Goal: Task Accomplishment & Management: Manage account settings

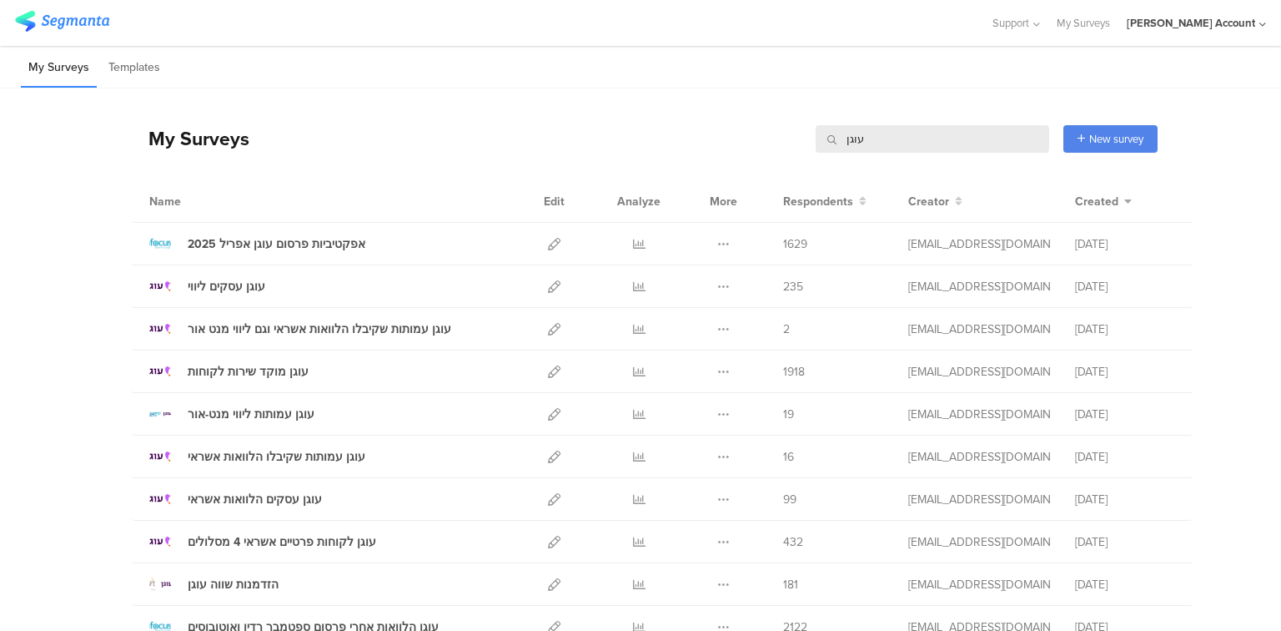
click at [846, 142] on input "עוגן" at bounding box center [933, 139] width 234 height 28
type input "שבת"
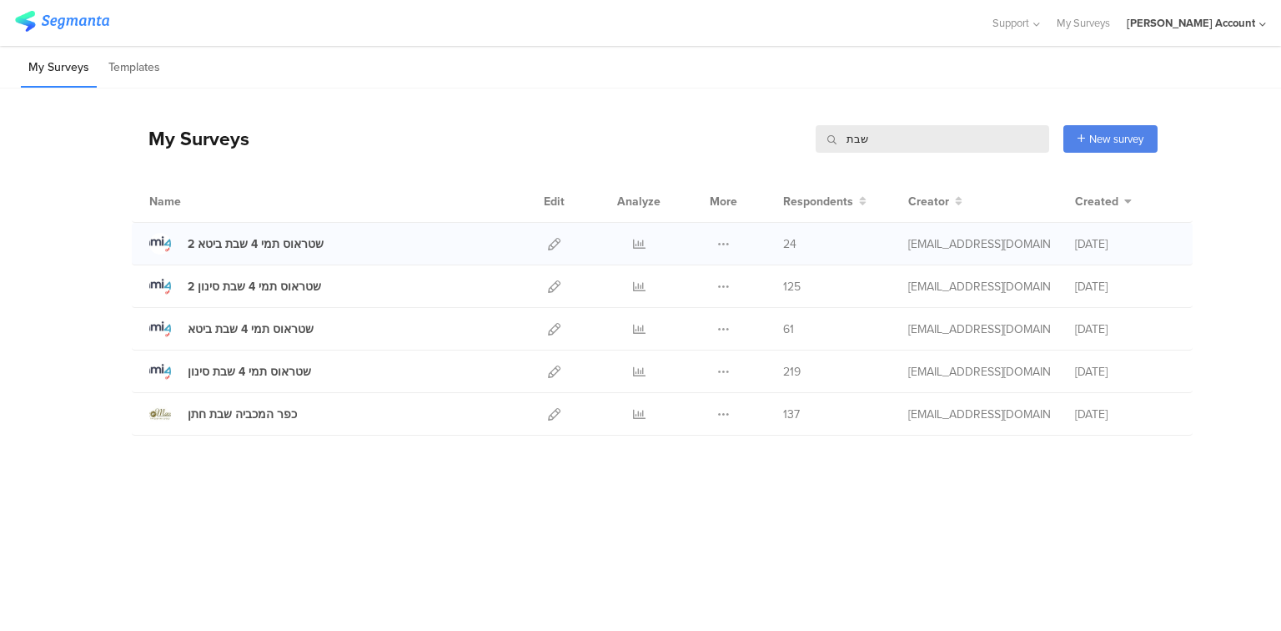
click at [631, 238] on div at bounding box center [639, 244] width 50 height 42
click at [641, 242] on icon at bounding box center [639, 244] width 13 height 13
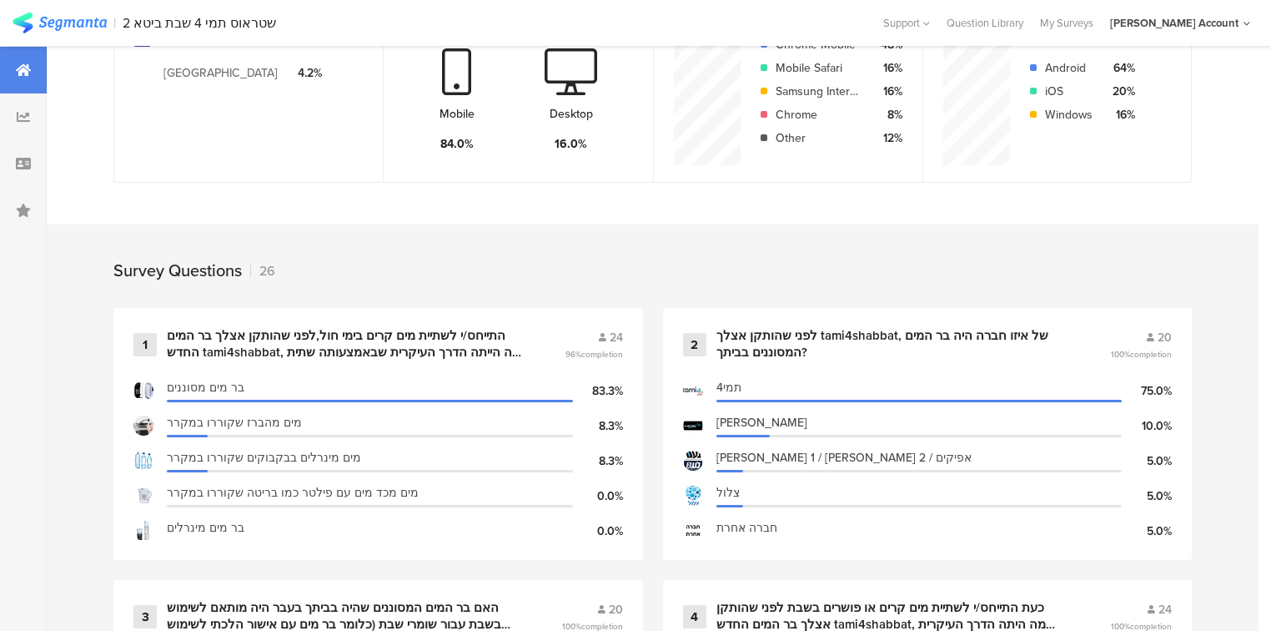
scroll to position [510, 0]
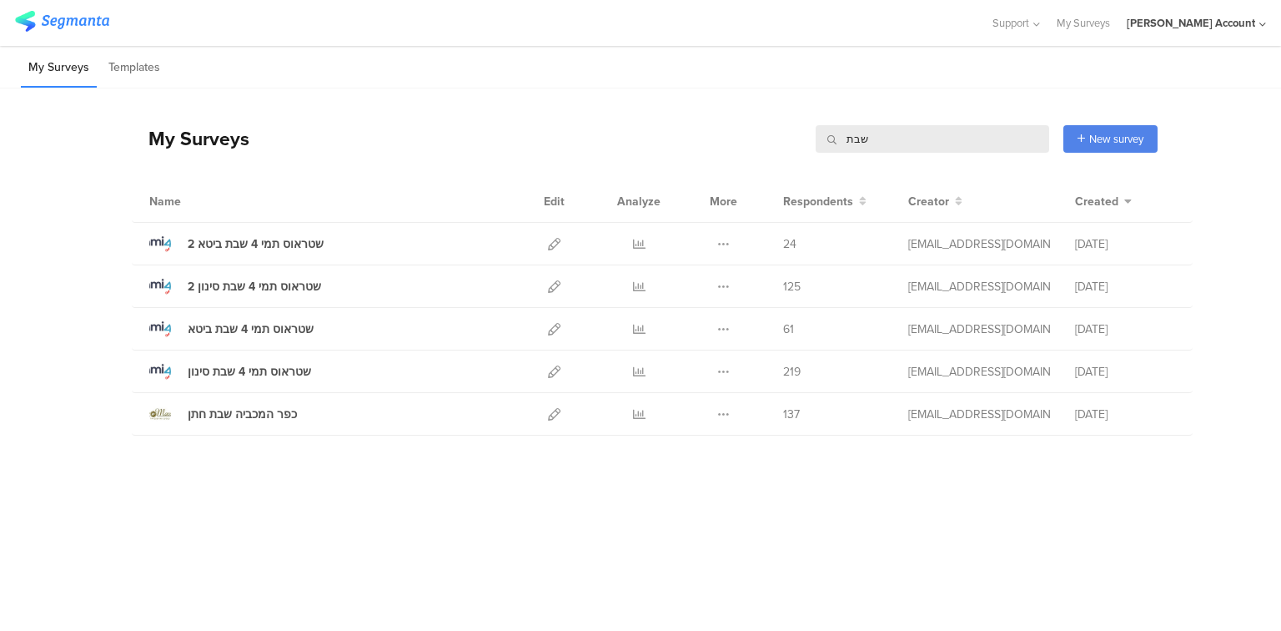
click at [854, 140] on input "שבת" at bounding box center [933, 139] width 234 height 28
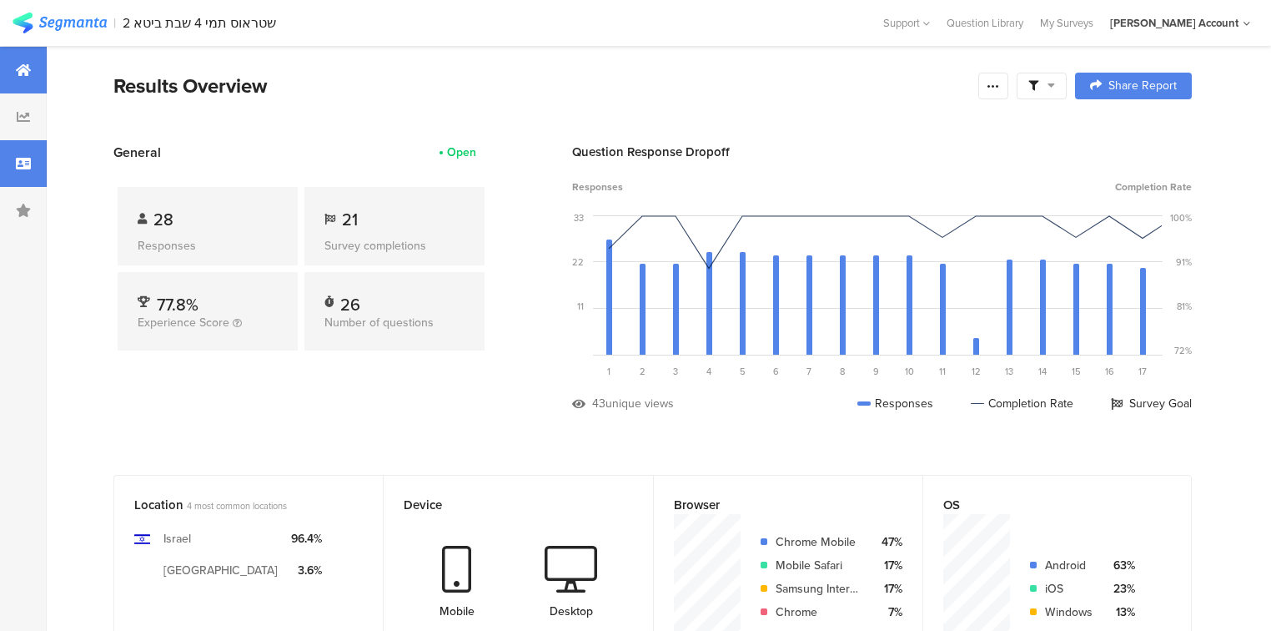
click at [26, 153] on div at bounding box center [23, 163] width 47 height 47
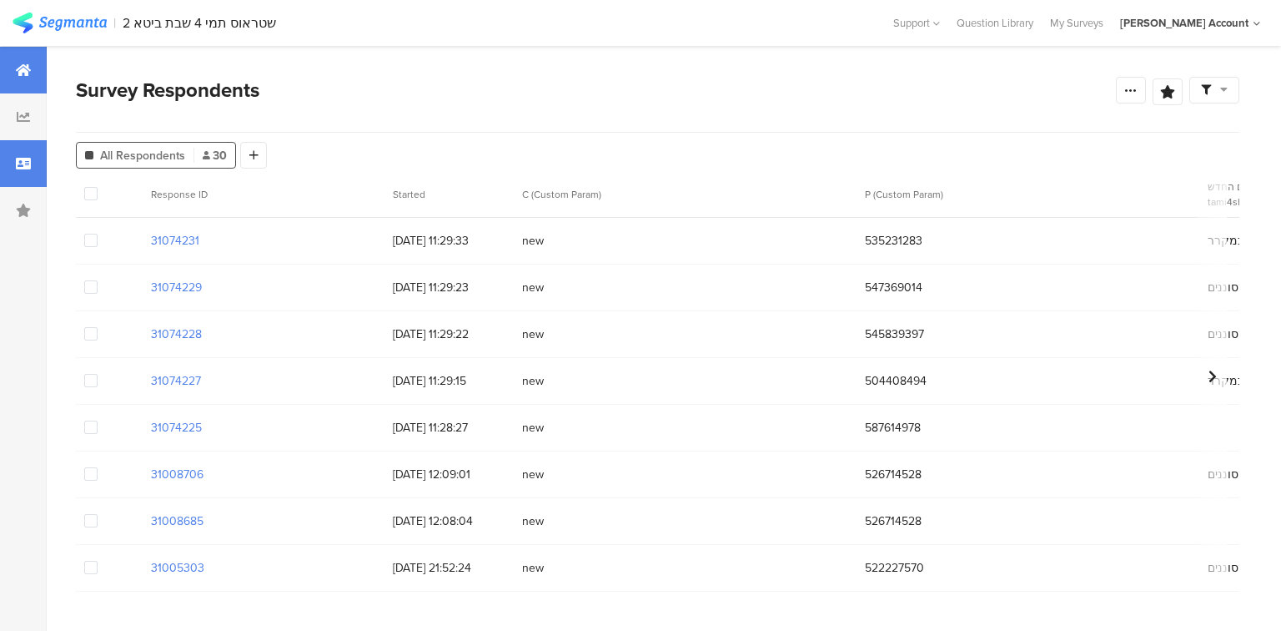
click at [29, 77] on div at bounding box center [23, 70] width 47 height 47
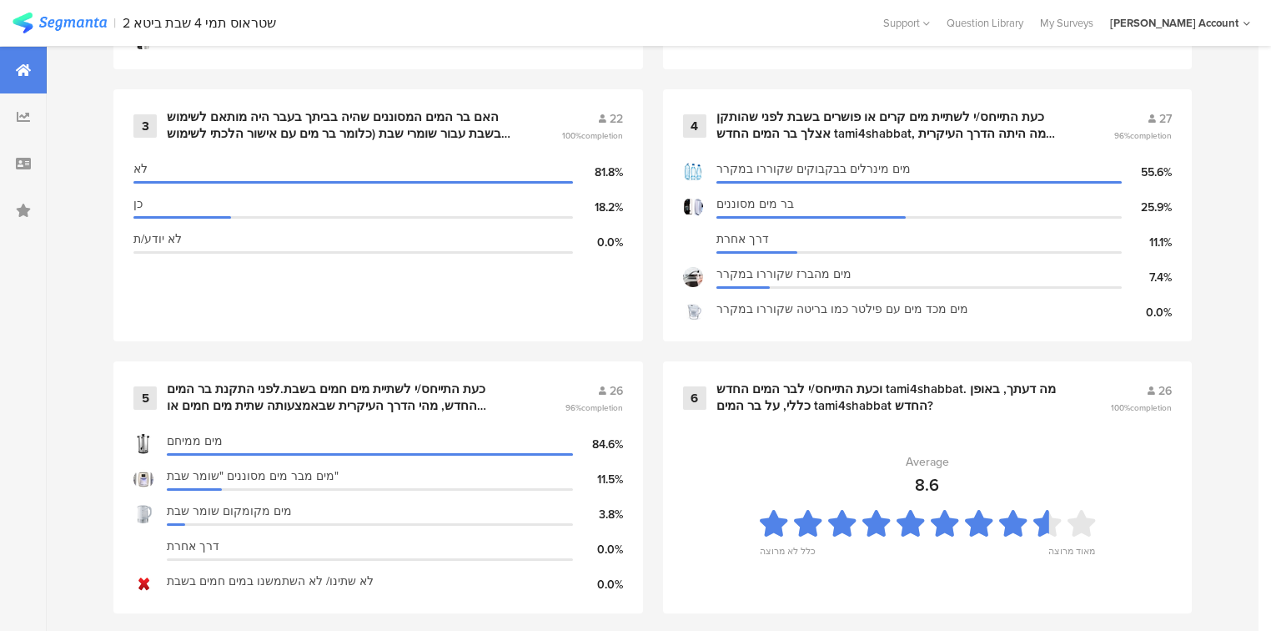
scroll to position [1001, 0]
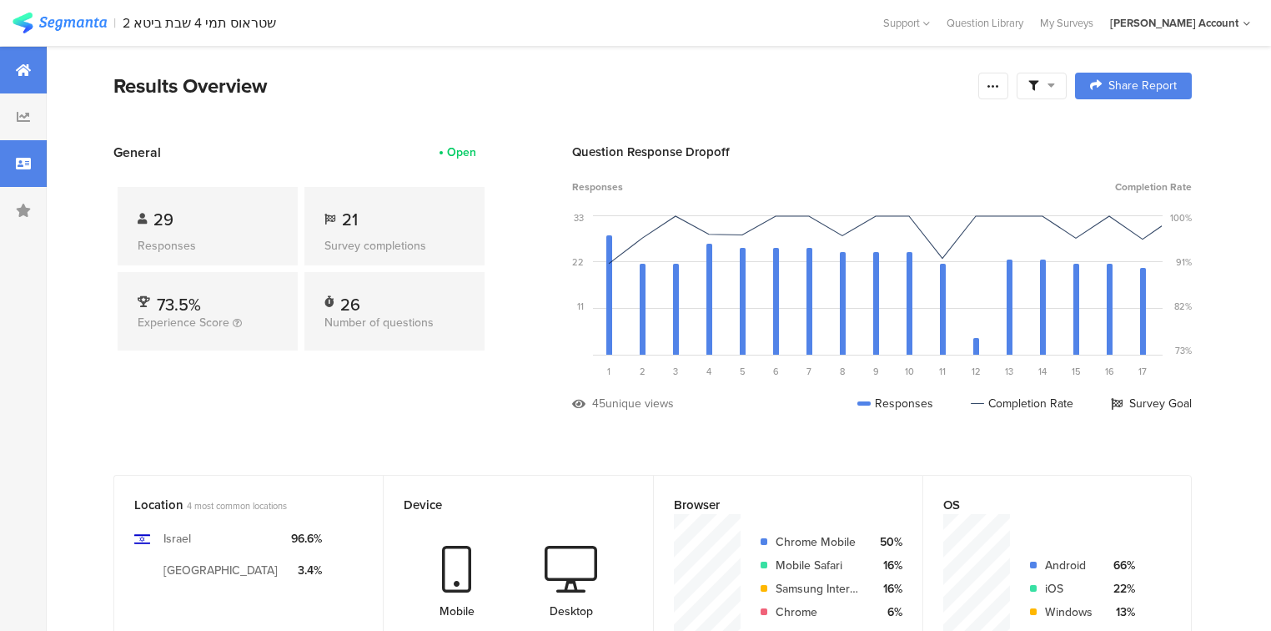
click at [8, 160] on div at bounding box center [23, 163] width 47 height 47
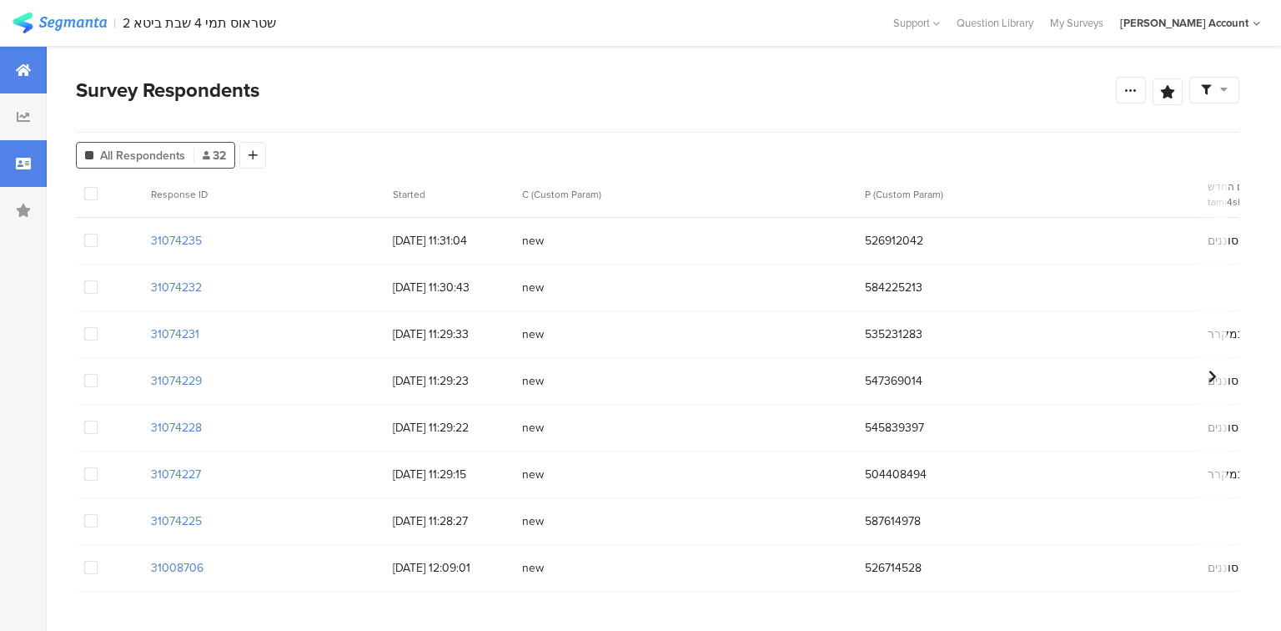
click at [17, 60] on div at bounding box center [23, 70] width 47 height 47
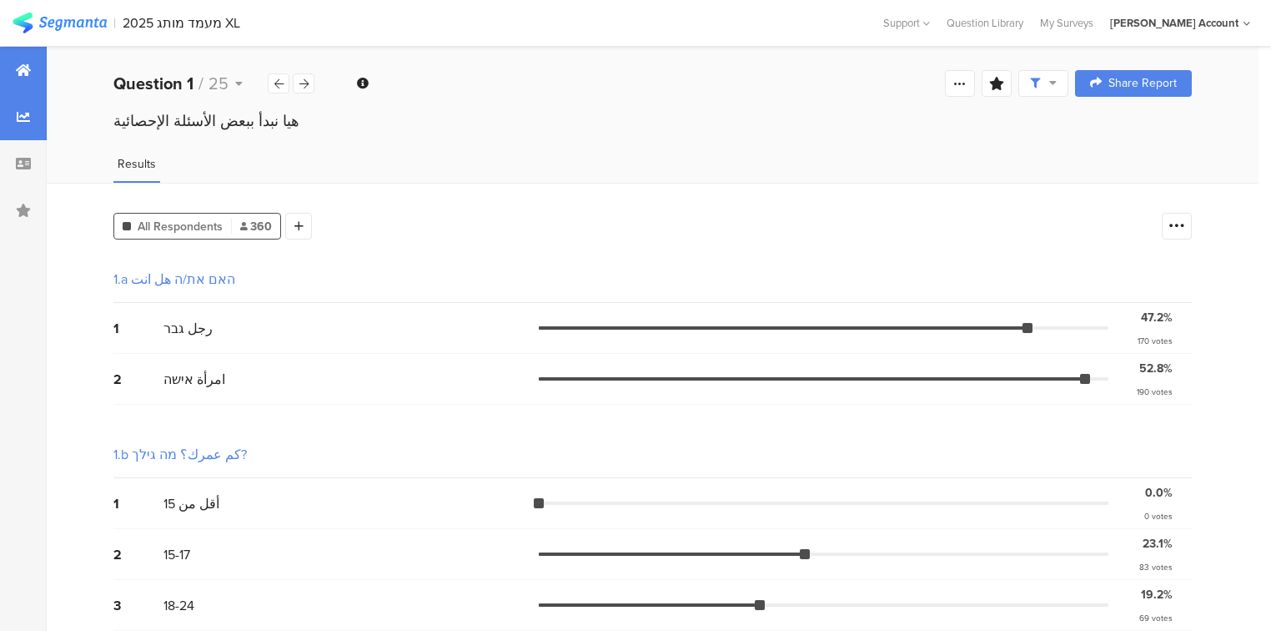
click at [10, 67] on div at bounding box center [23, 70] width 47 height 47
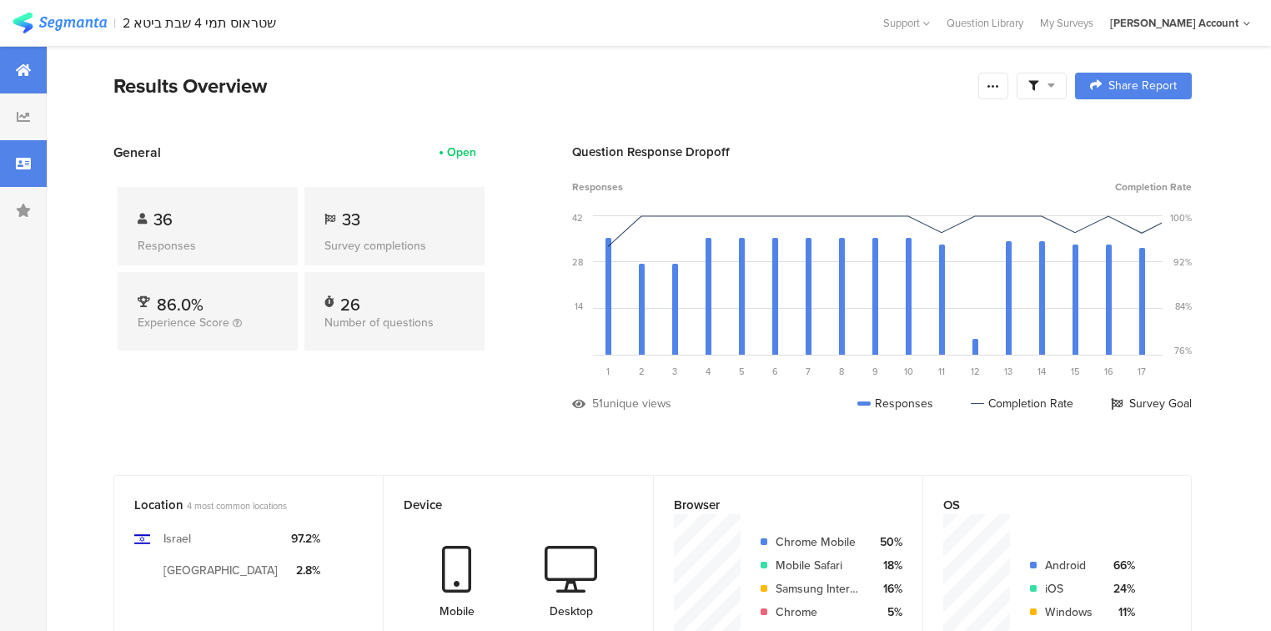
click at [8, 150] on div at bounding box center [23, 163] width 47 height 47
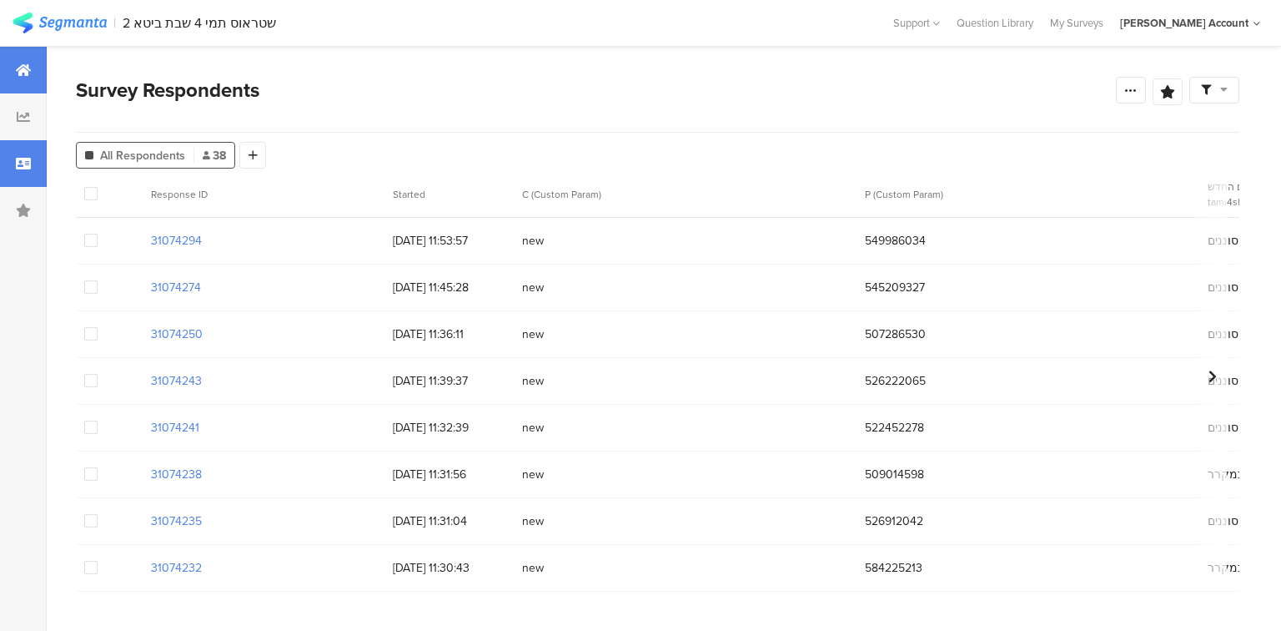
click at [23, 58] on div at bounding box center [23, 70] width 47 height 47
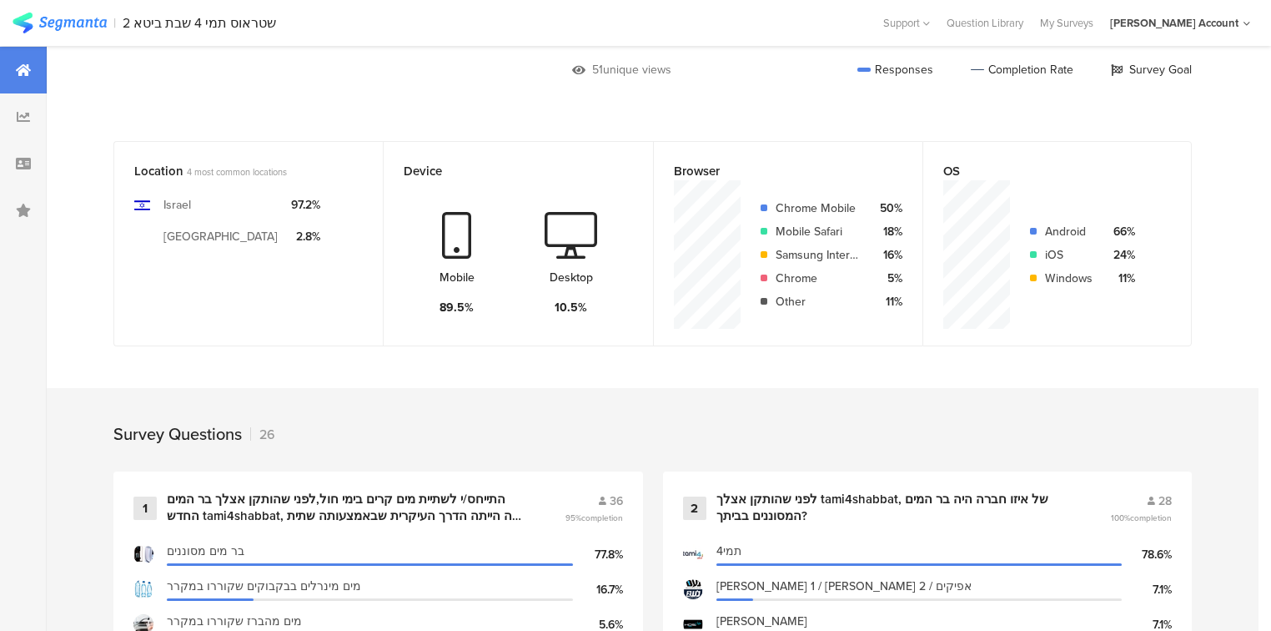
scroll to position [667, 0]
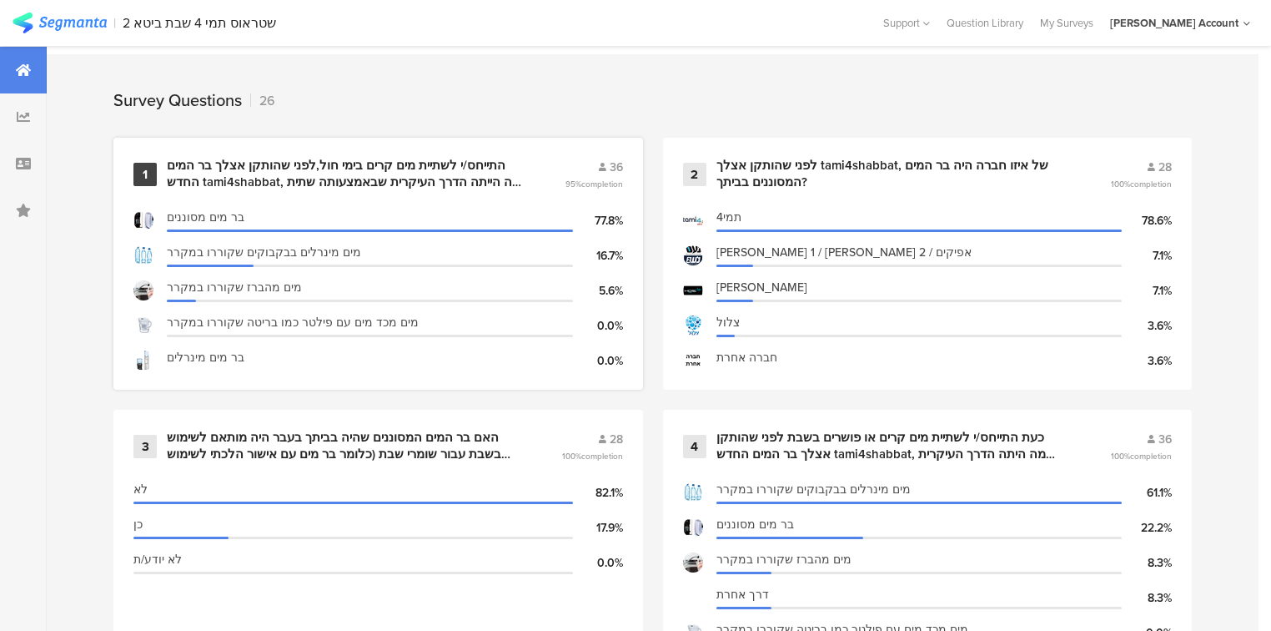
click at [214, 174] on div "התייחס/י לשתיית מים קרים בימי חול,לפני שהותקן אצלך בר המים החדש tami4shabbat, מ…" at bounding box center [346, 174] width 358 height 33
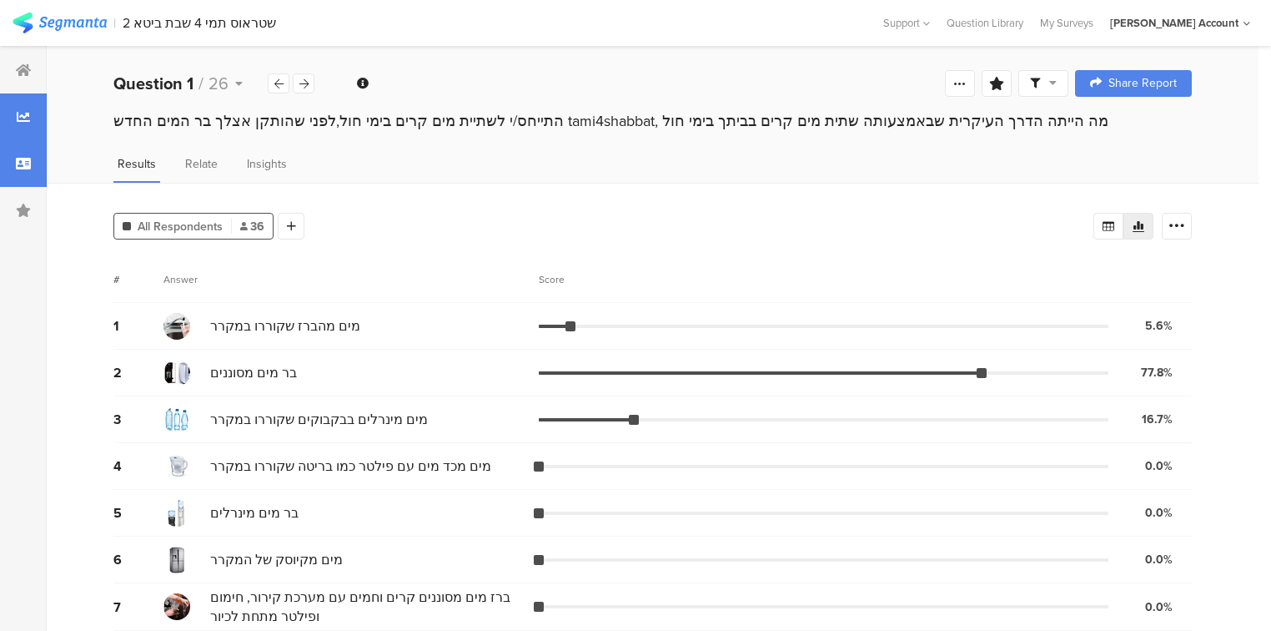
click at [33, 173] on div at bounding box center [23, 163] width 47 height 47
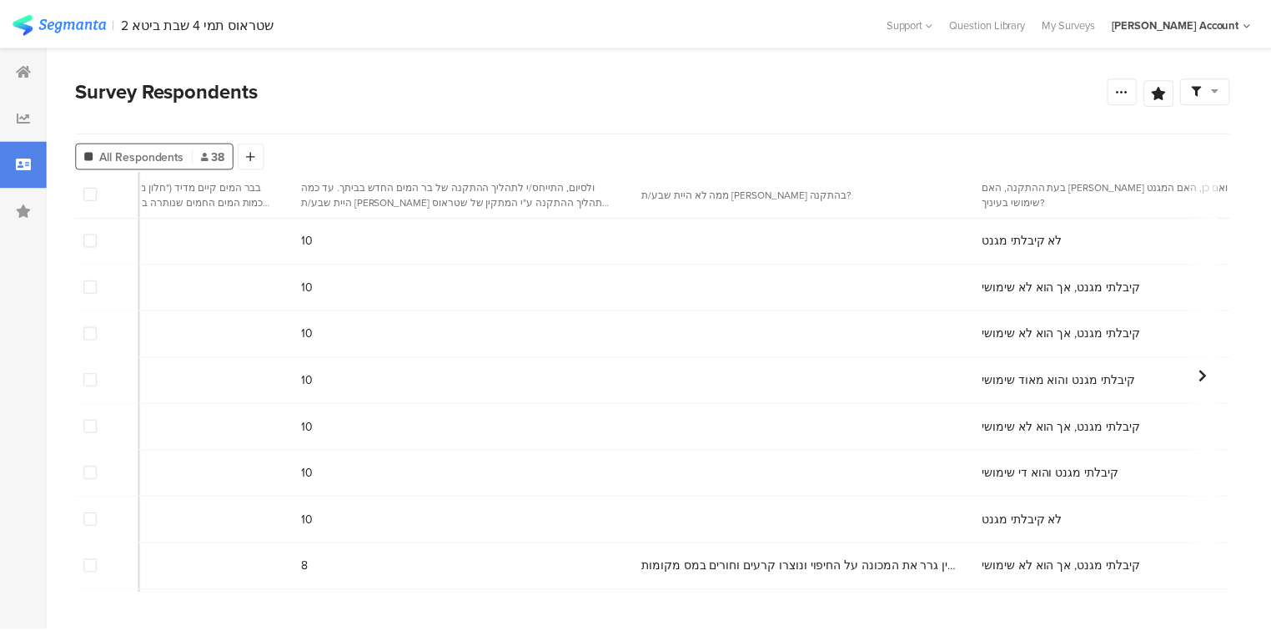
scroll to position [0, 9372]
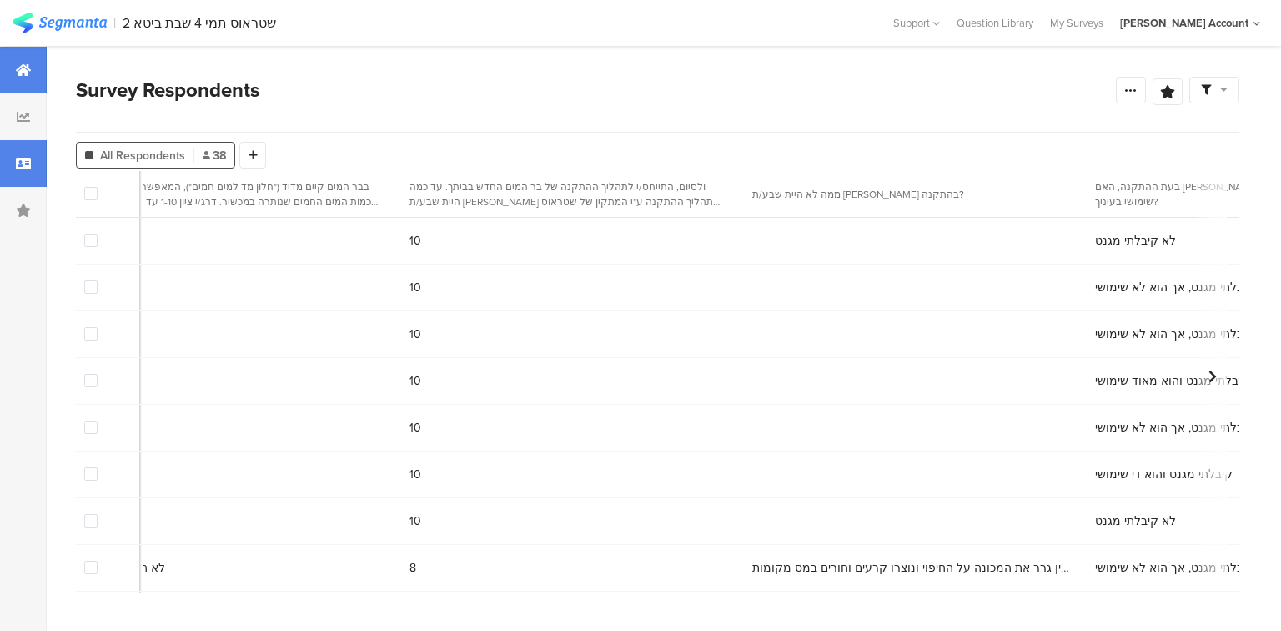
click at [37, 72] on div at bounding box center [23, 70] width 47 height 47
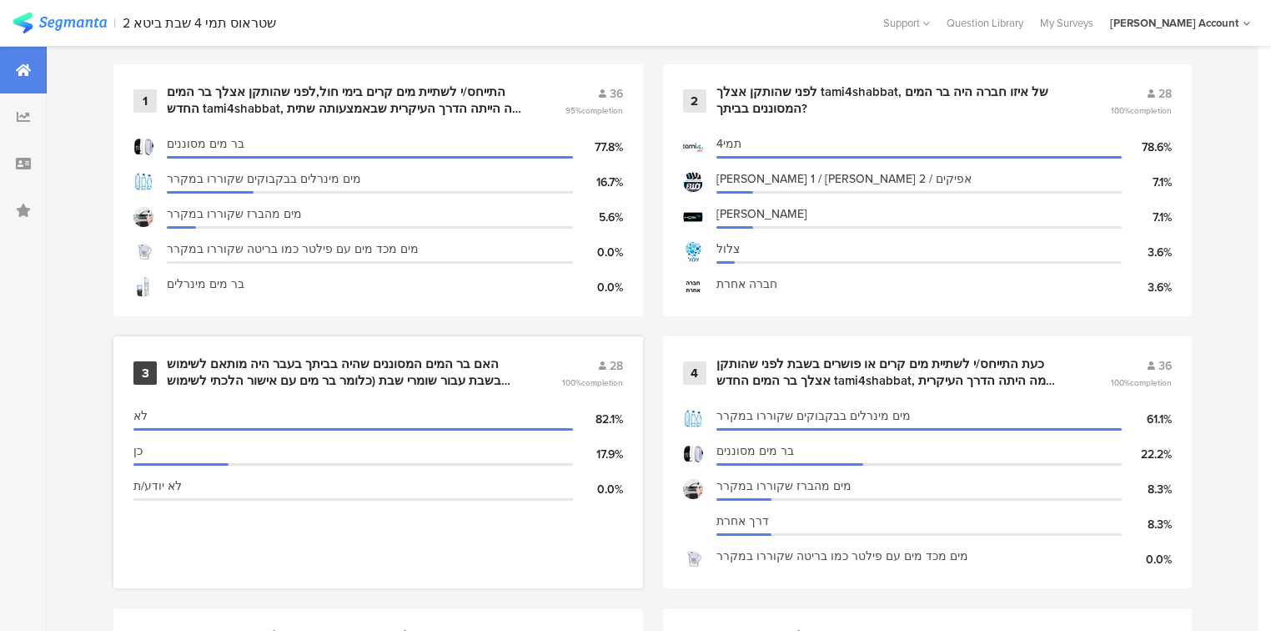
scroll to position [734, 0]
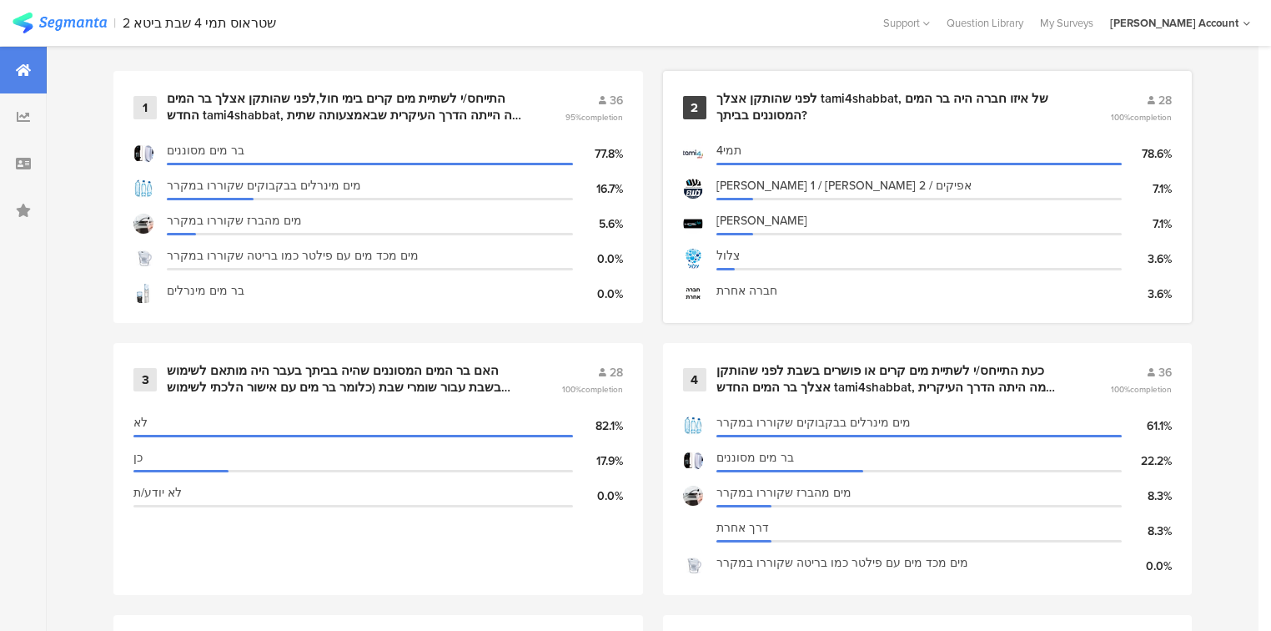
click at [751, 100] on div "לפני שהותקן אצלך tami4shabbat, של איזו חברה היה בר המים המסוננים בביתך?" at bounding box center [893, 107] width 354 height 33
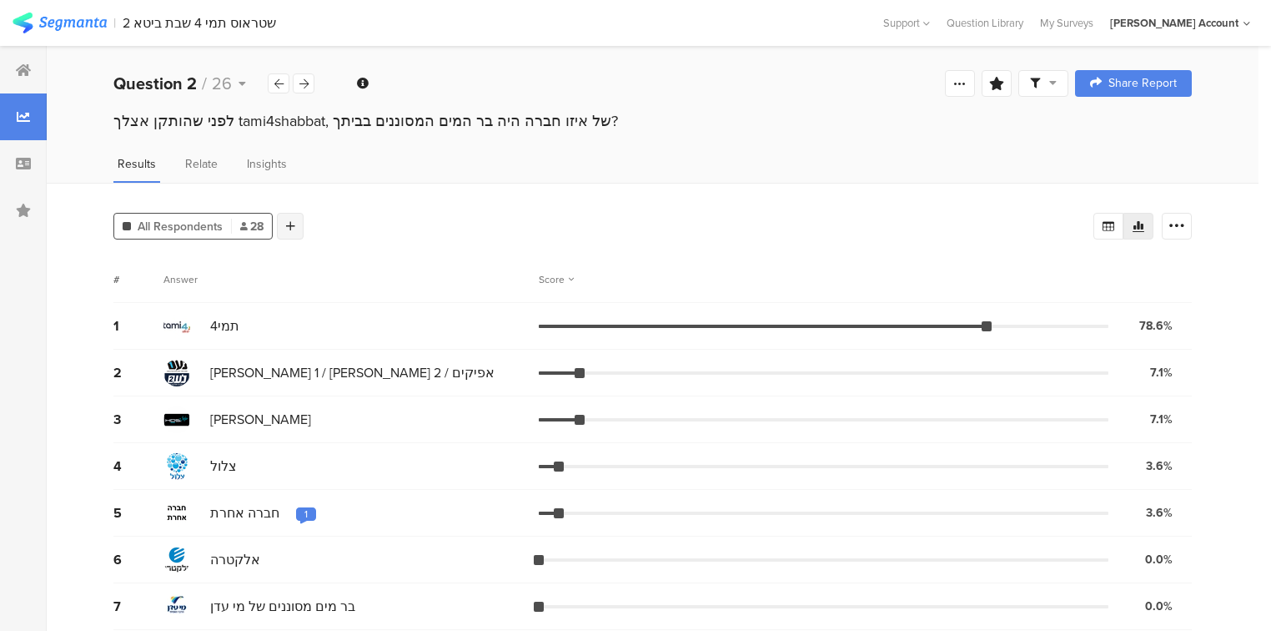
click at [297, 219] on div at bounding box center [290, 226] width 27 height 27
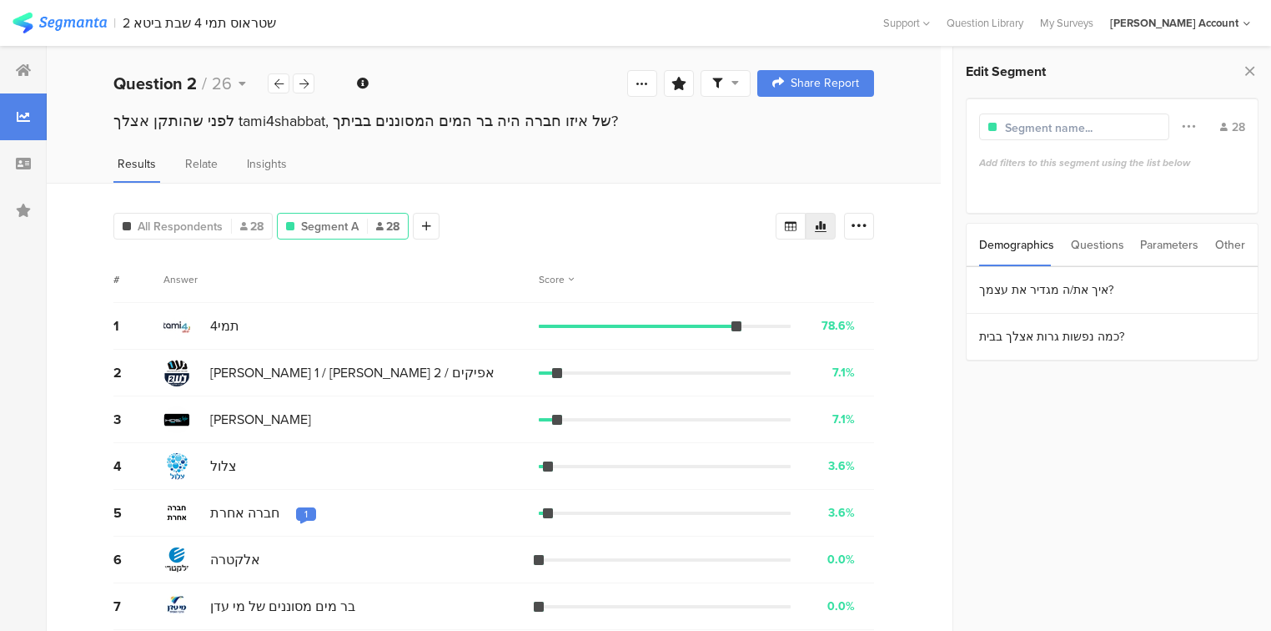
click at [1089, 249] on div "Questions" at bounding box center [1097, 245] width 53 height 43
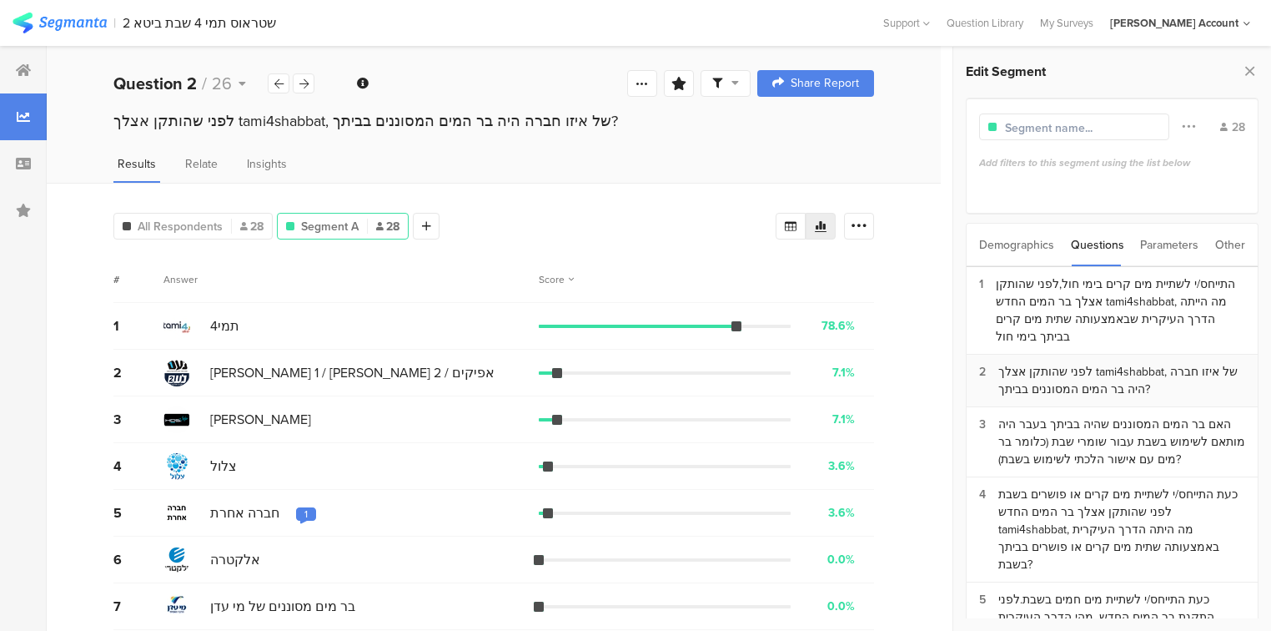
click at [1071, 384] on div "לפני שהותקן אצלך tami4shabbat, של איזו חברה היה בר המים המסוננים בביתך?" at bounding box center [1121, 380] width 247 height 35
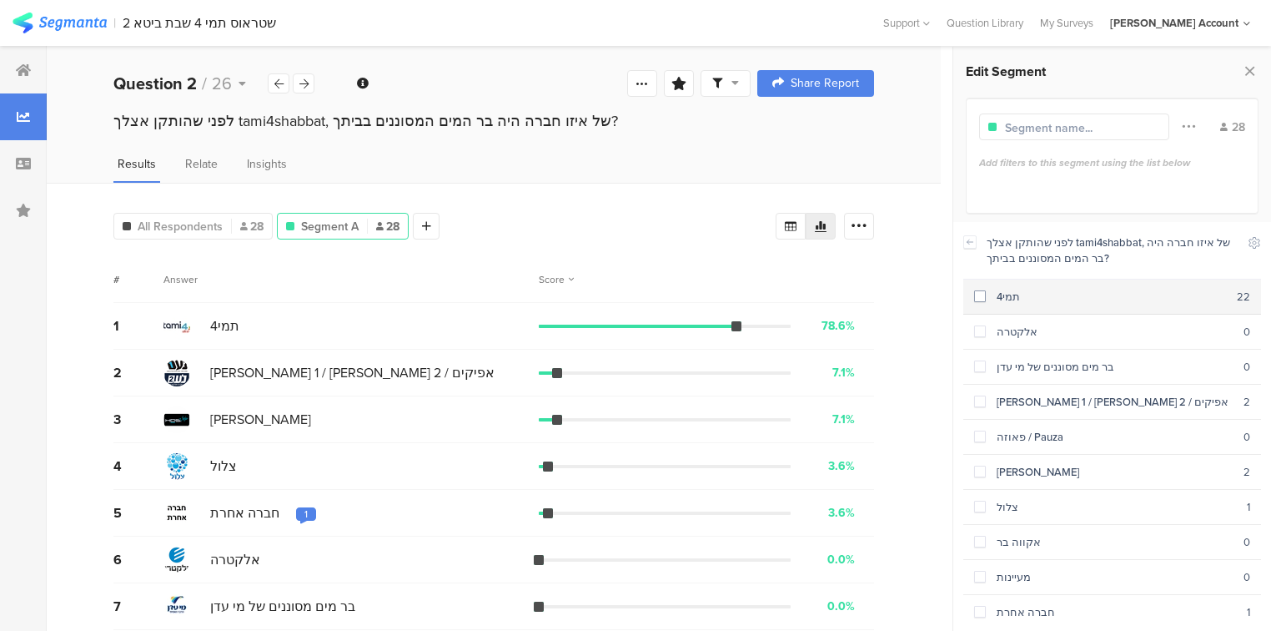
click at [995, 304] on section "תמי4 22" at bounding box center [1112, 296] width 298 height 35
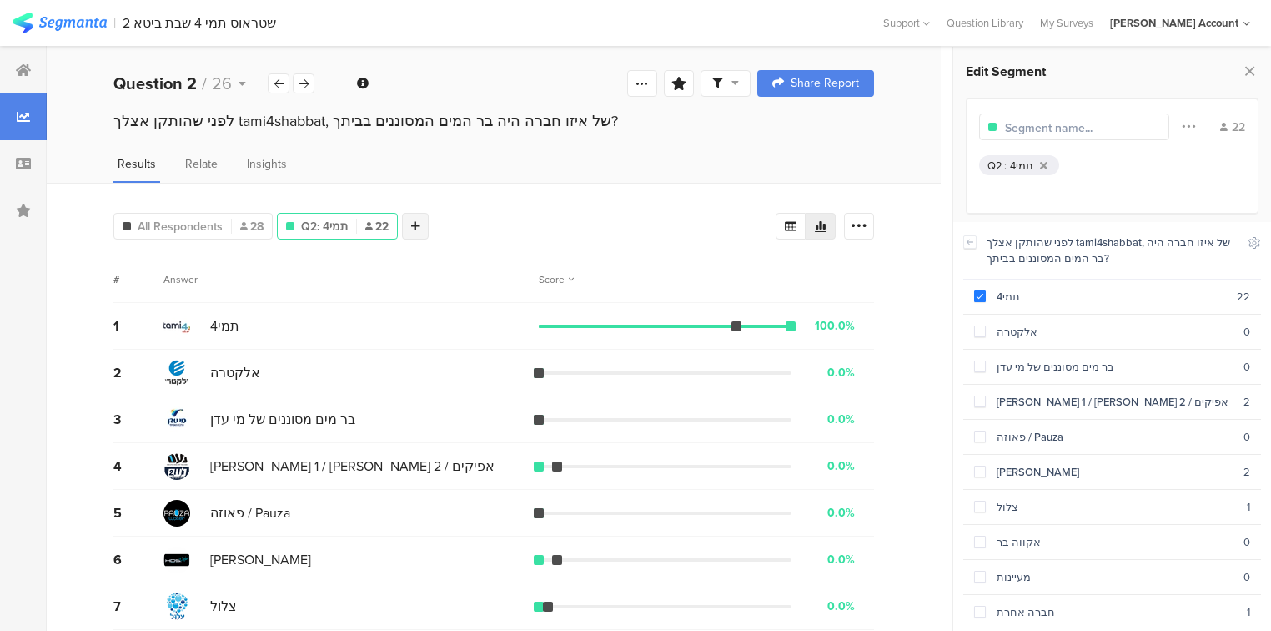
click at [424, 219] on div at bounding box center [415, 226] width 27 height 27
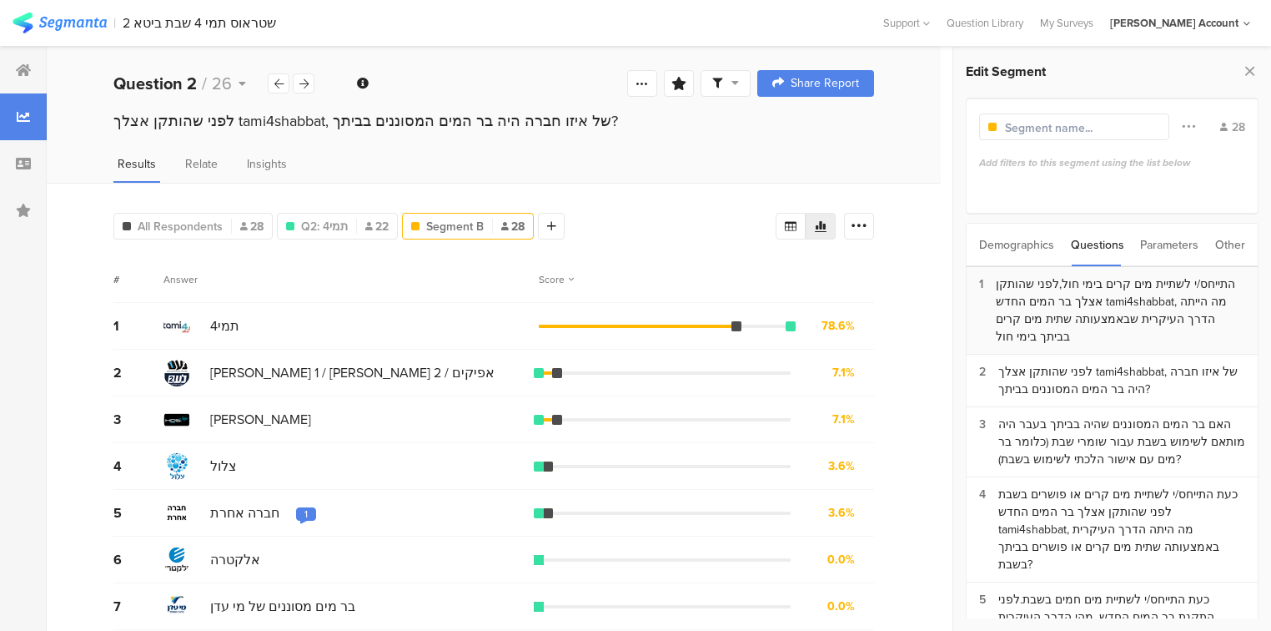
click at [1147, 304] on div "התייחס/י לשתיית מים קרים בימי חול,לפני שהותקן אצלך בר המים החדש tami4shabbat, מ…" at bounding box center [1120, 310] width 249 height 70
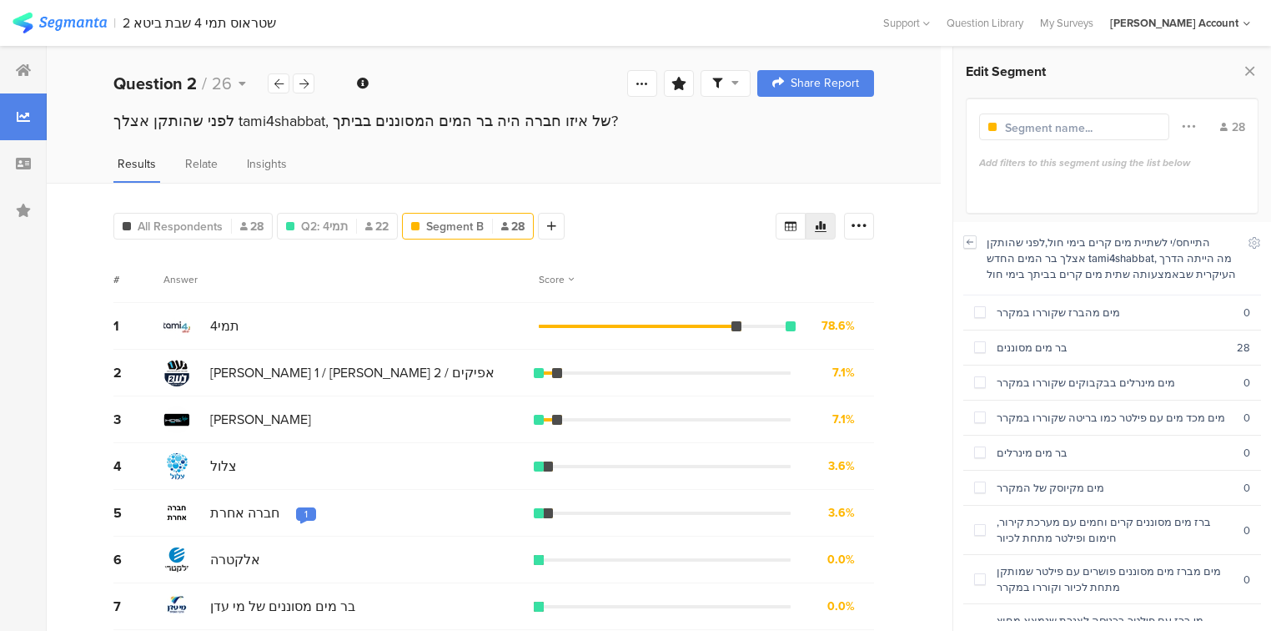
click at [968, 240] on icon at bounding box center [970, 241] width 12 height 13
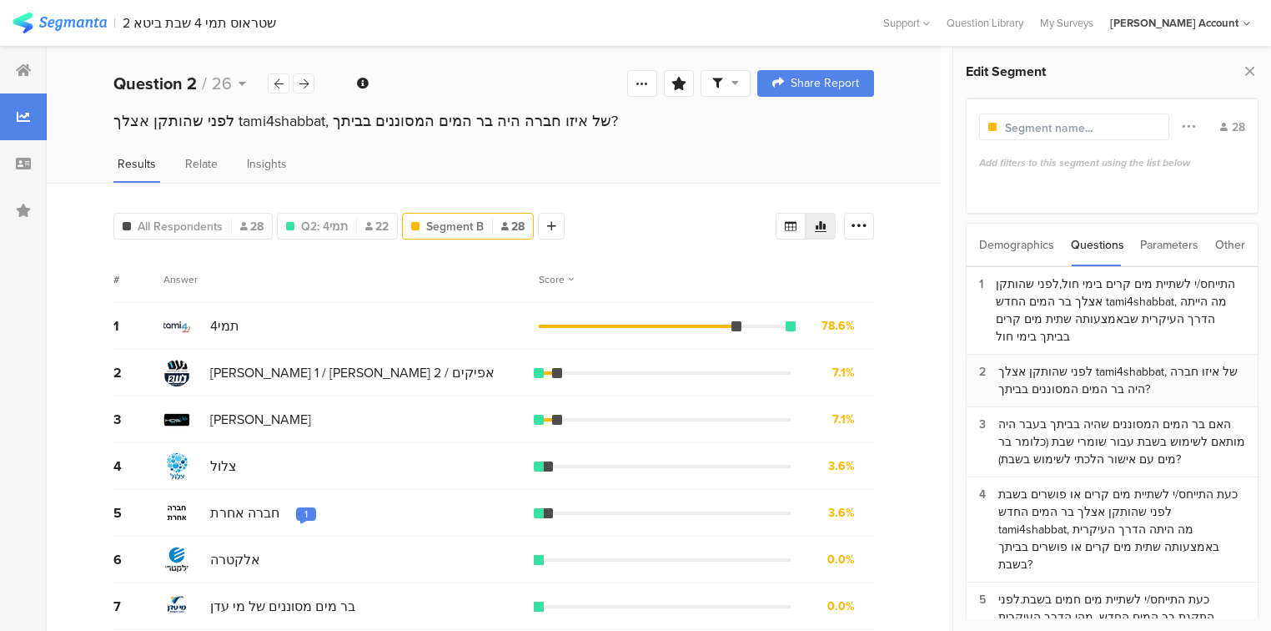
click at [1065, 384] on div "לפני שהותקן אצלך tami4shabbat, של איזו חברה היה בר המים המסוננים בביתך?" at bounding box center [1121, 380] width 247 height 35
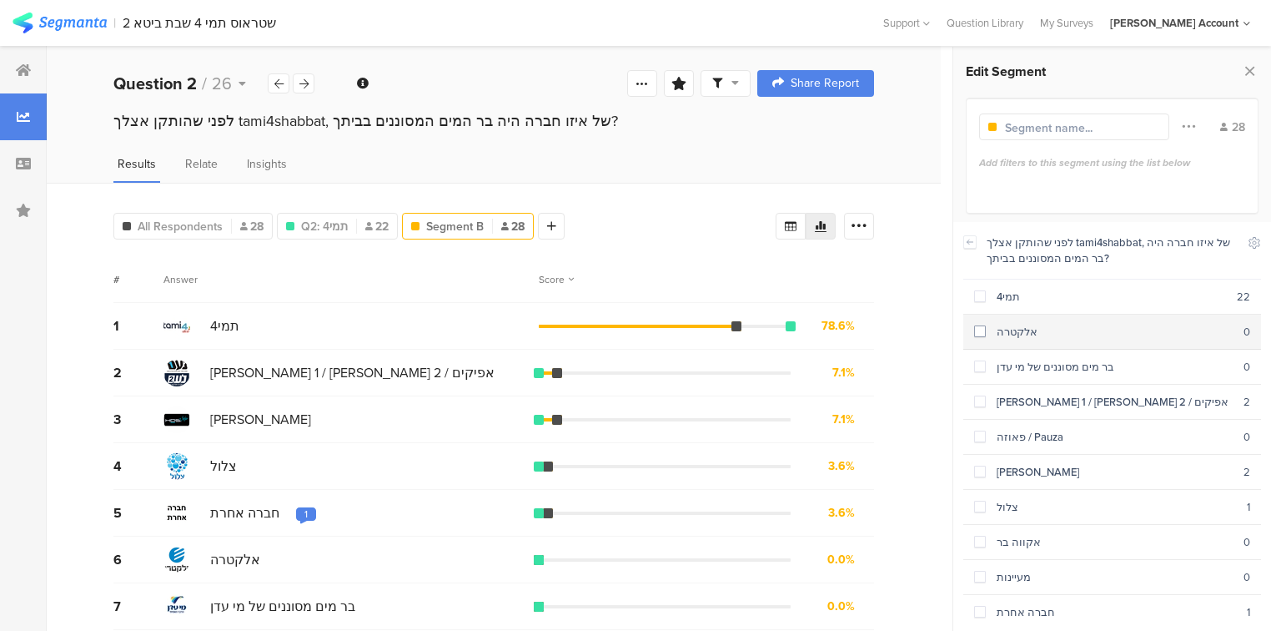
click at [1006, 333] on div "אלקטרה" at bounding box center [1115, 332] width 258 height 16
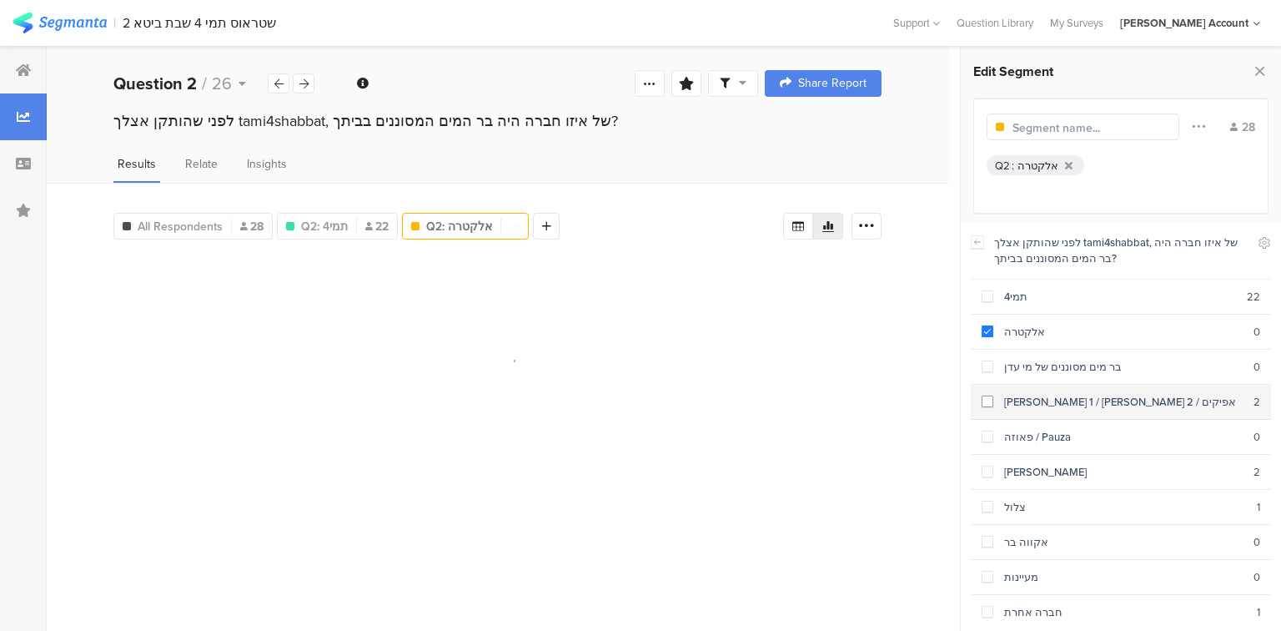
drag, startPoint x: 1014, startPoint y: 370, endPoint x: 1011, endPoint y: 400, distance: 29.4
click at [1014, 371] on div "בר מים מסוננים של מי עדן" at bounding box center [1123, 367] width 260 height 16
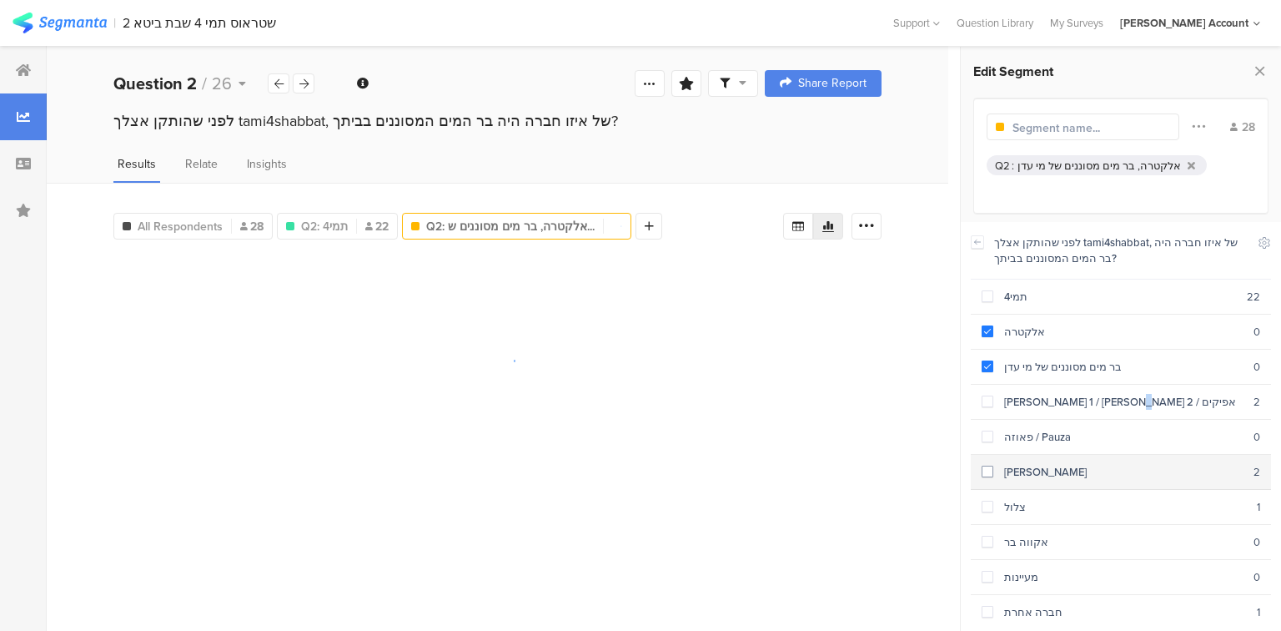
drag, startPoint x: 1022, startPoint y: 401, endPoint x: 990, endPoint y: 466, distance: 72.4
click at [1018, 405] on div "[PERSON_NAME] 1 / [PERSON_NAME] 2 / אפיקים" at bounding box center [1123, 402] width 260 height 16
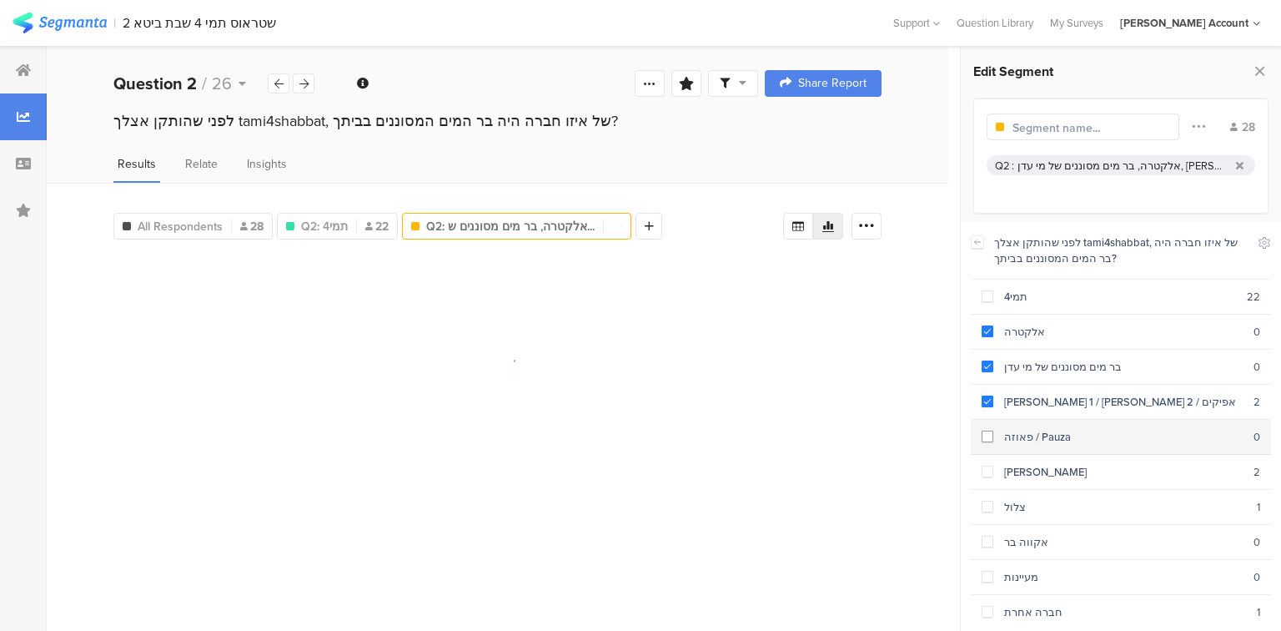
click at [1008, 438] on div "פאוזה / Pauza" at bounding box center [1123, 437] width 260 height 16
click at [1003, 472] on div "[PERSON_NAME]" at bounding box center [1123, 472] width 260 height 16
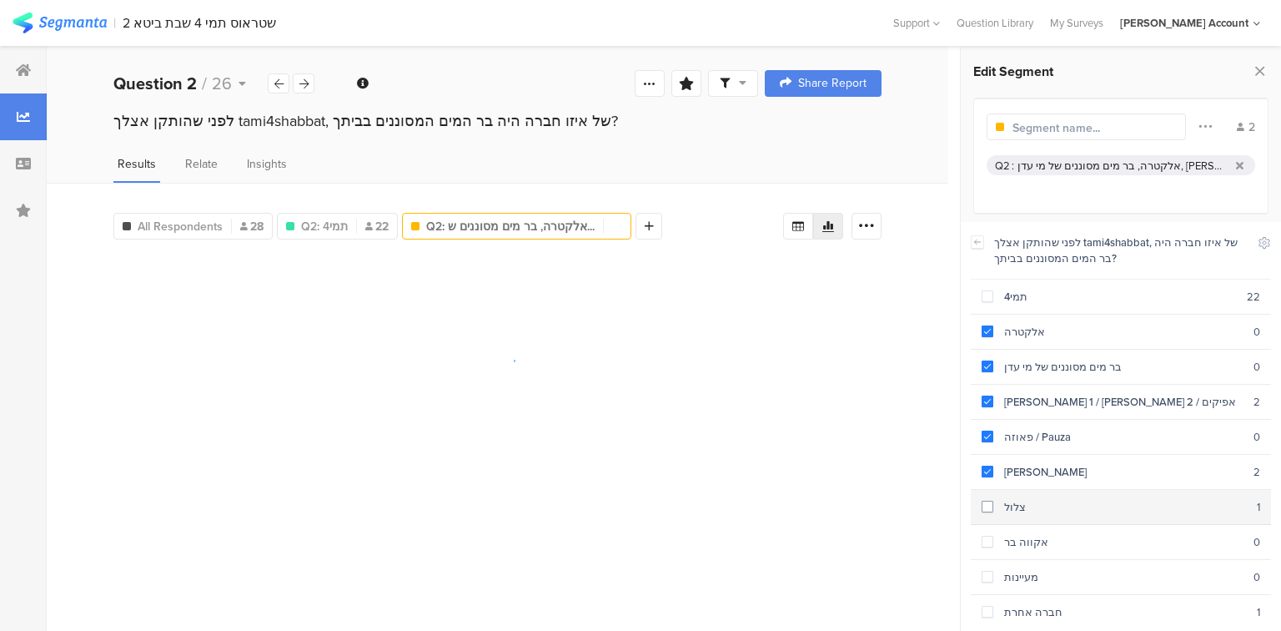
click at [1011, 504] on div "צלול" at bounding box center [1125, 507] width 264 height 16
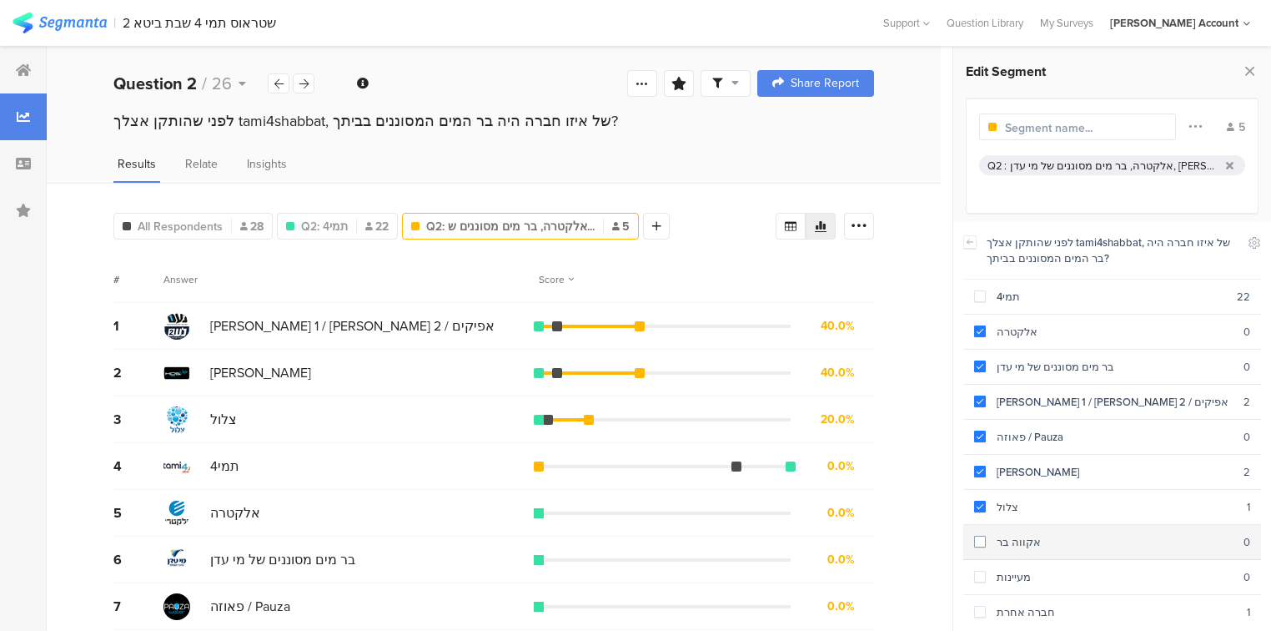
click at [1014, 548] on section "אקווה בר 0" at bounding box center [1112, 542] width 298 height 35
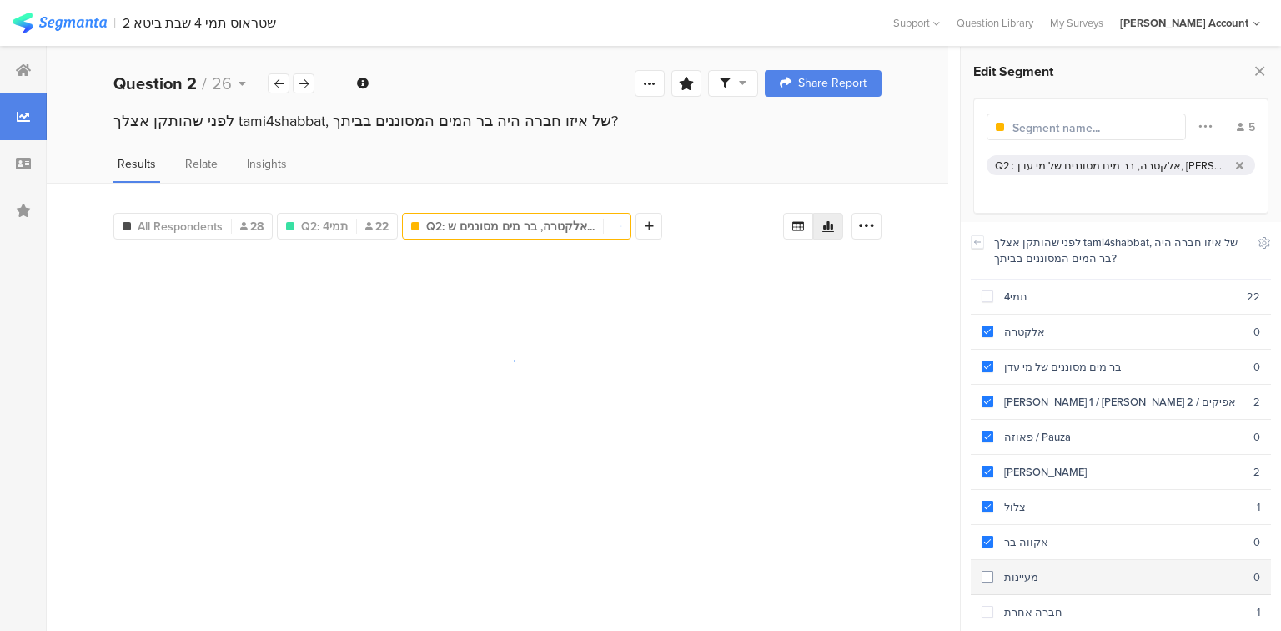
click at [1009, 577] on section "מעיינות 0" at bounding box center [1121, 577] width 300 height 35
click at [1016, 607] on div "חברה אחרת" at bounding box center [1125, 612] width 264 height 16
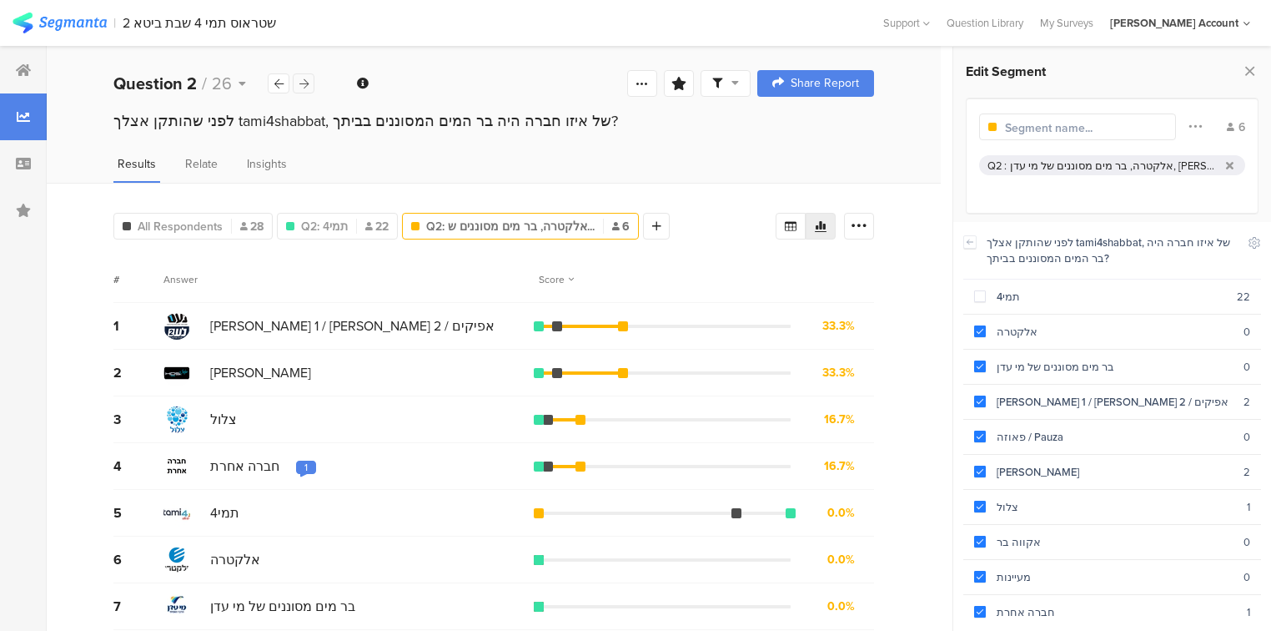
click at [305, 77] on div at bounding box center [304, 83] width 22 height 20
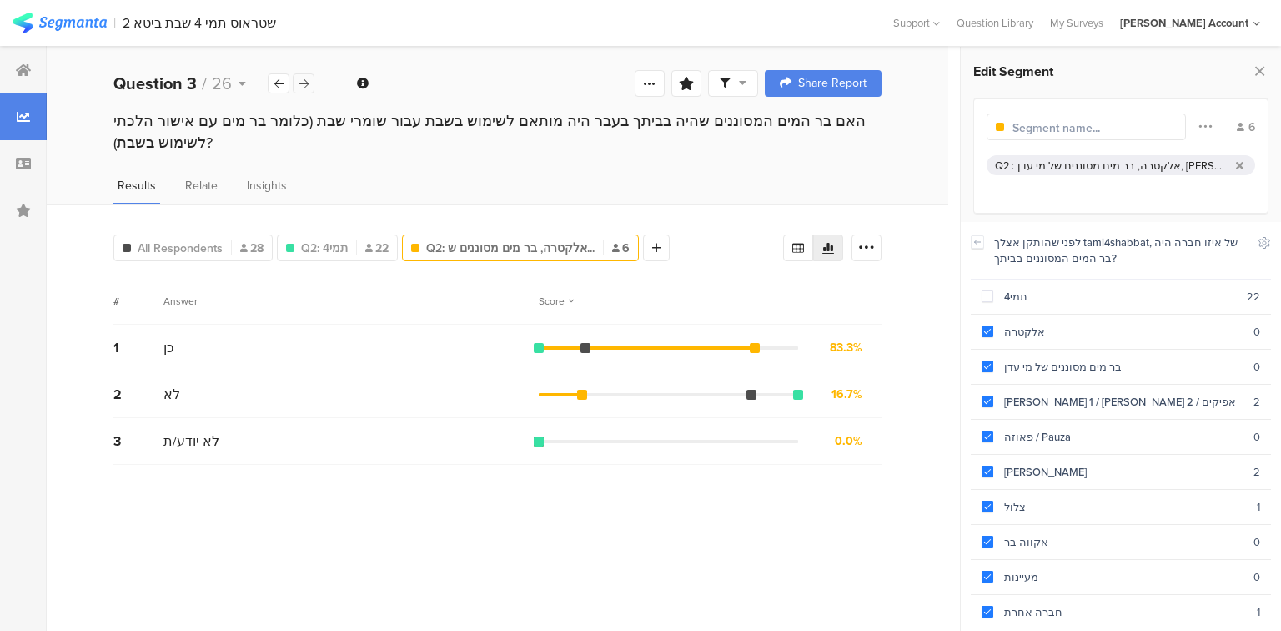
click at [305, 77] on div at bounding box center [304, 83] width 22 height 20
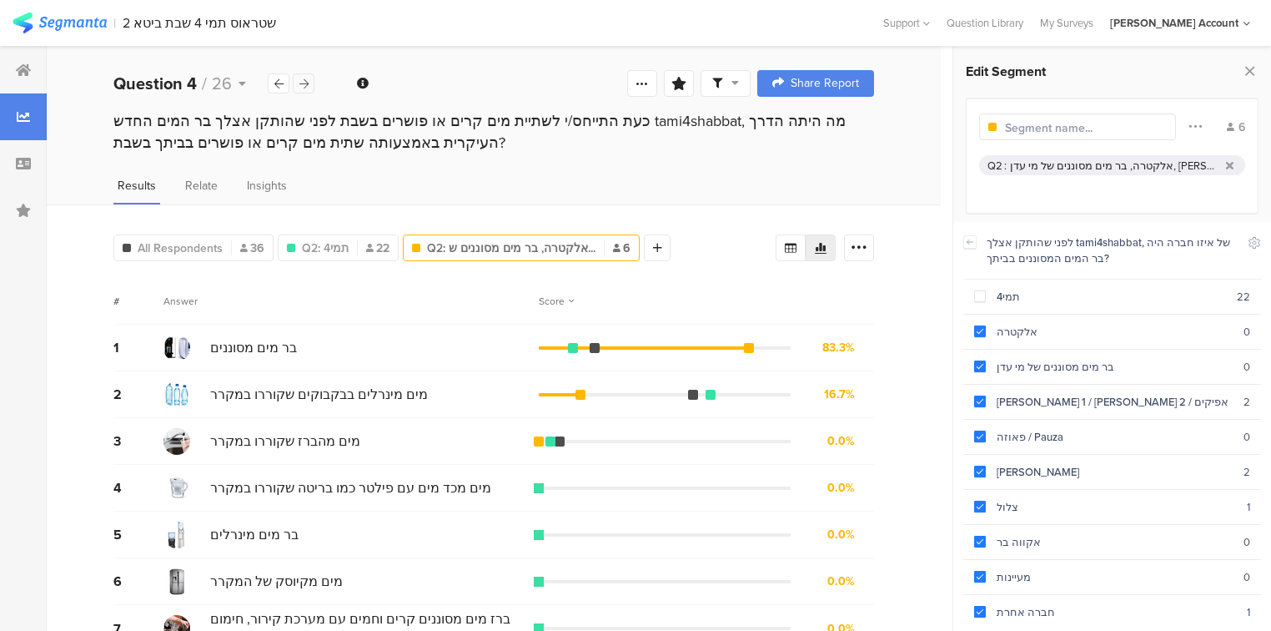
click at [305, 77] on div at bounding box center [304, 83] width 22 height 20
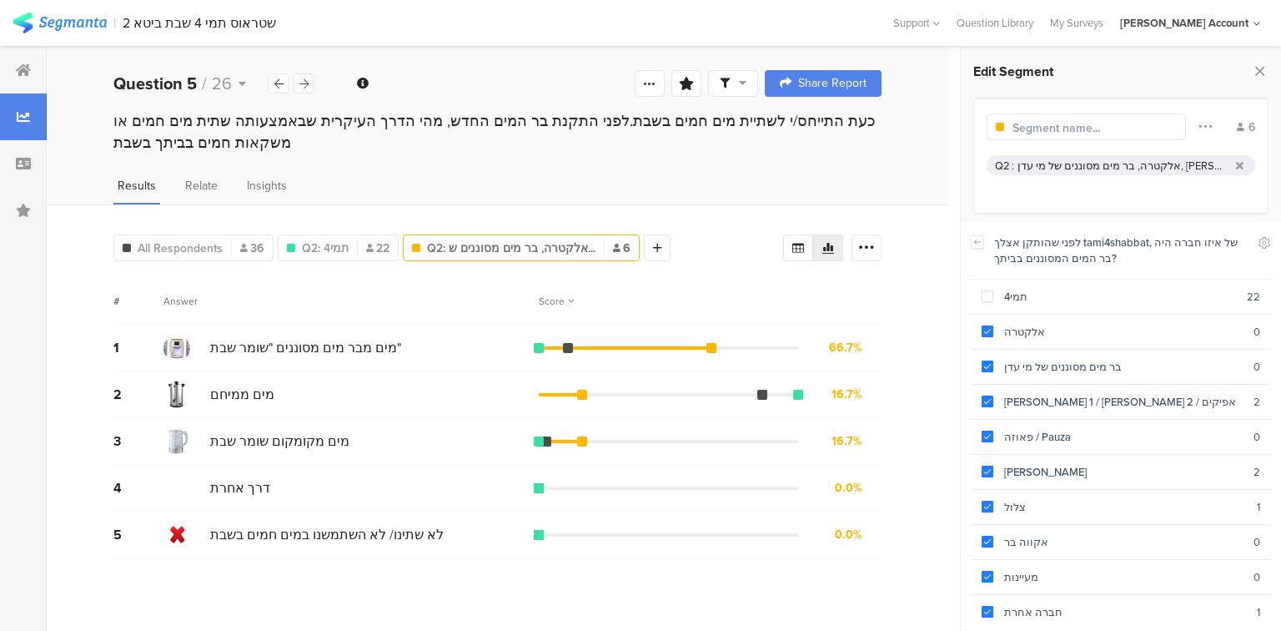
click at [305, 77] on div at bounding box center [304, 83] width 22 height 20
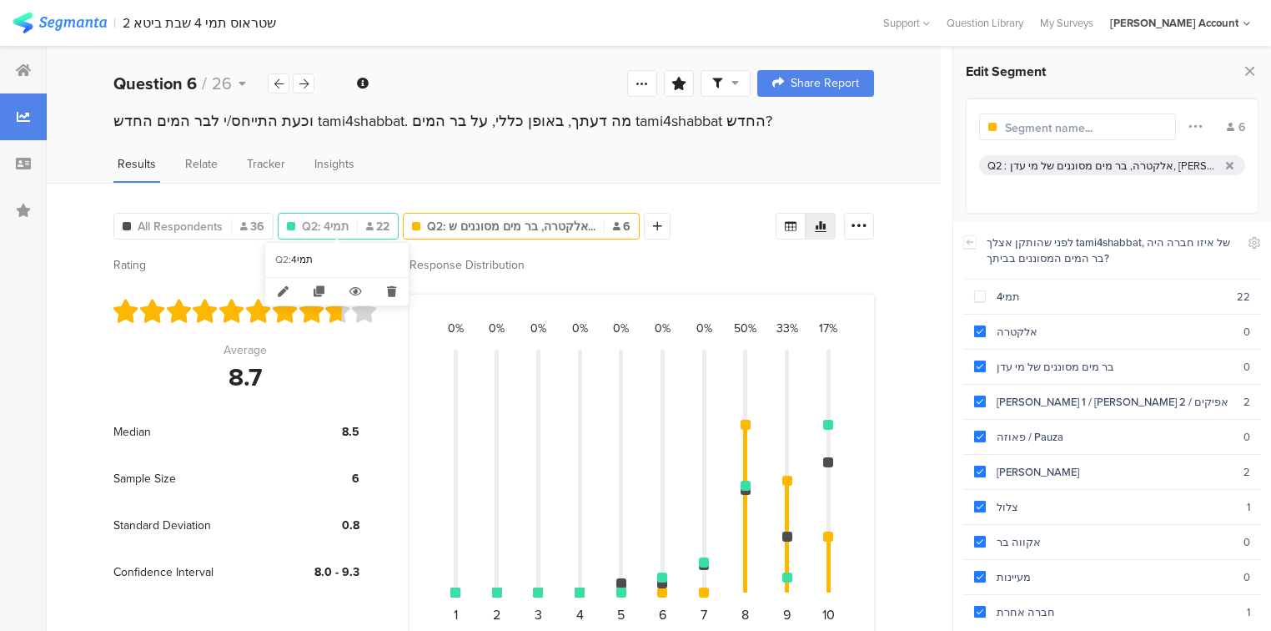
click at [309, 224] on span "Q2: תמי4" at bounding box center [325, 227] width 47 height 18
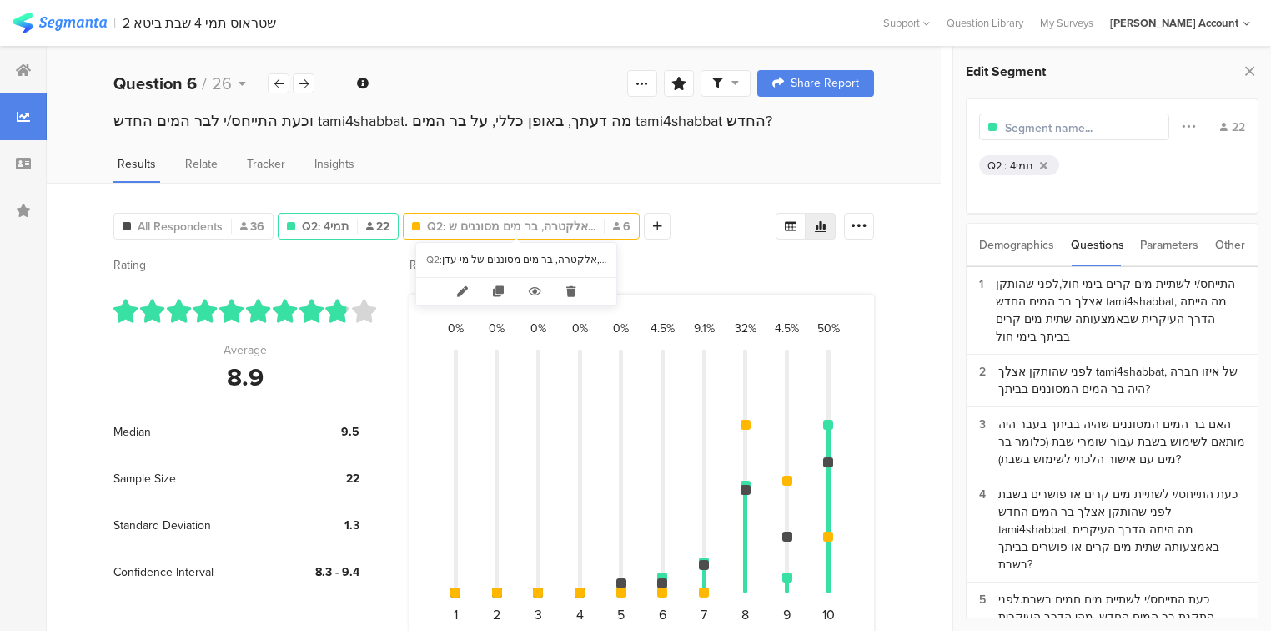
click at [489, 226] on span "Q2: אלקטרה, בר מים מסוננים ש..." at bounding box center [511, 227] width 168 height 18
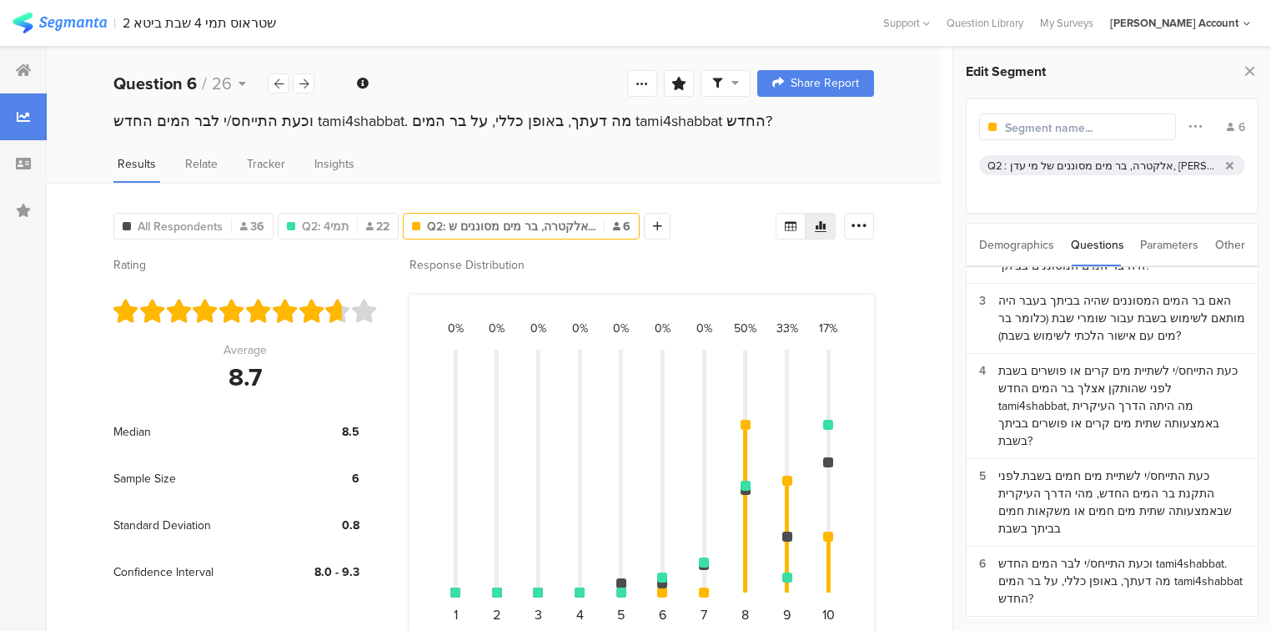
scroll to position [133, 0]
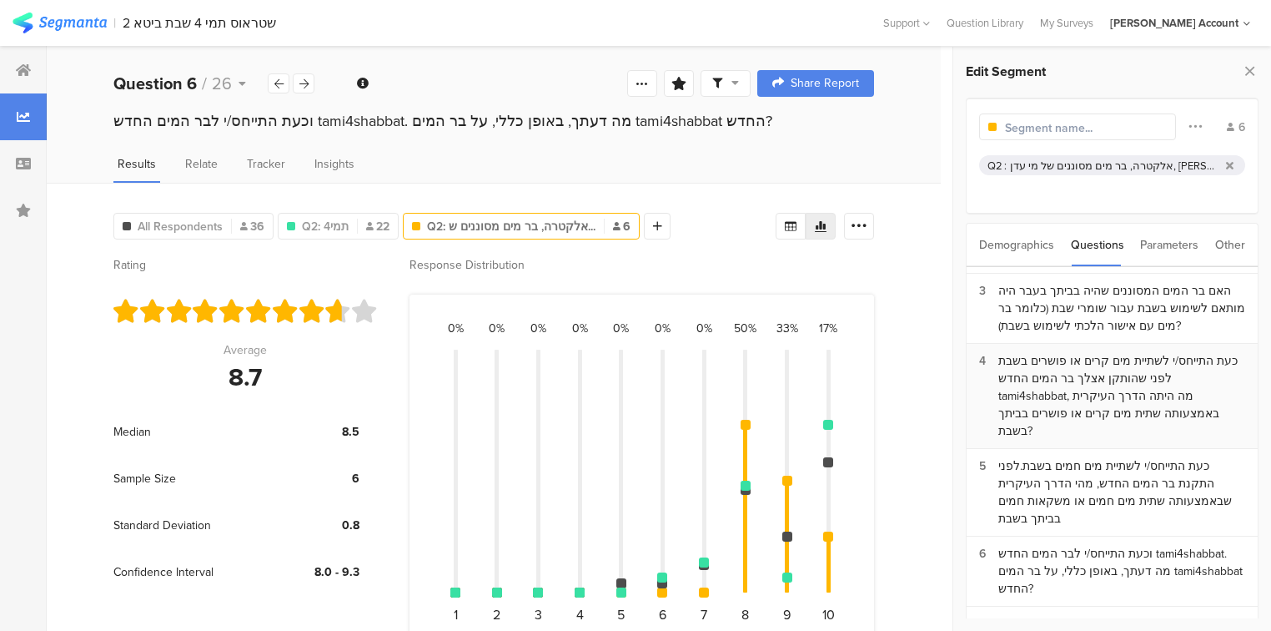
click at [1151, 374] on div "כעת התייחס/י לשתיית מים קרים או פושרים בשבת לפני שהותקן אצלך בר המים החדש tami4…" at bounding box center [1121, 396] width 247 height 88
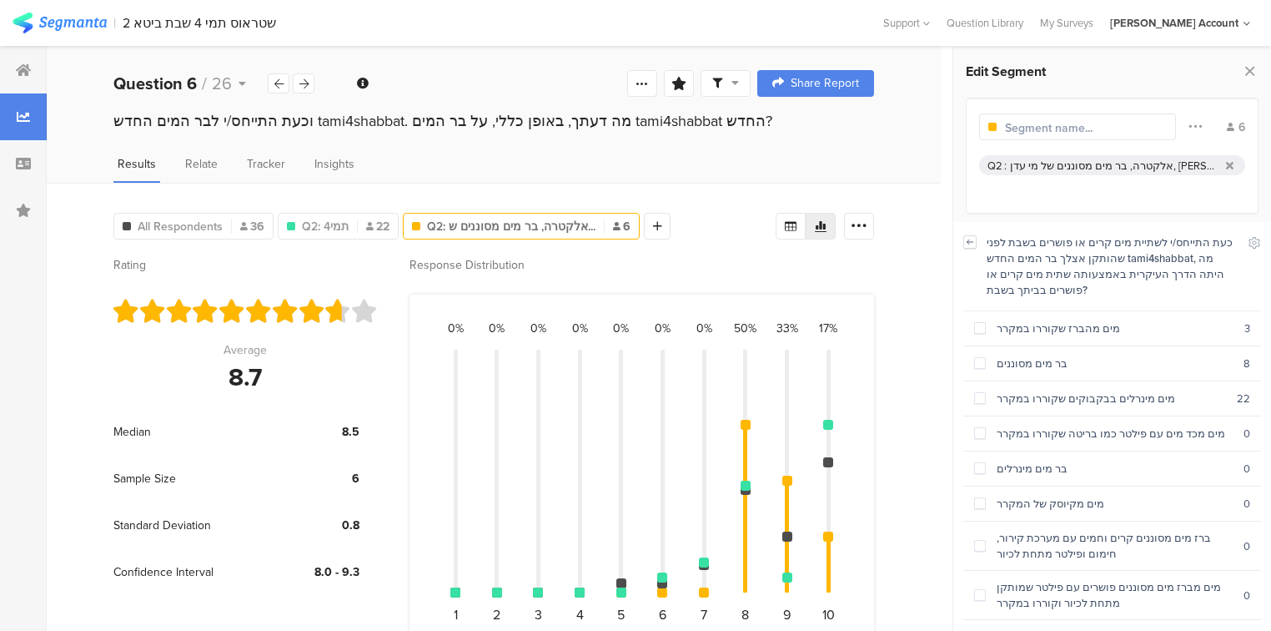
click at [967, 244] on icon at bounding box center [970, 241] width 12 height 13
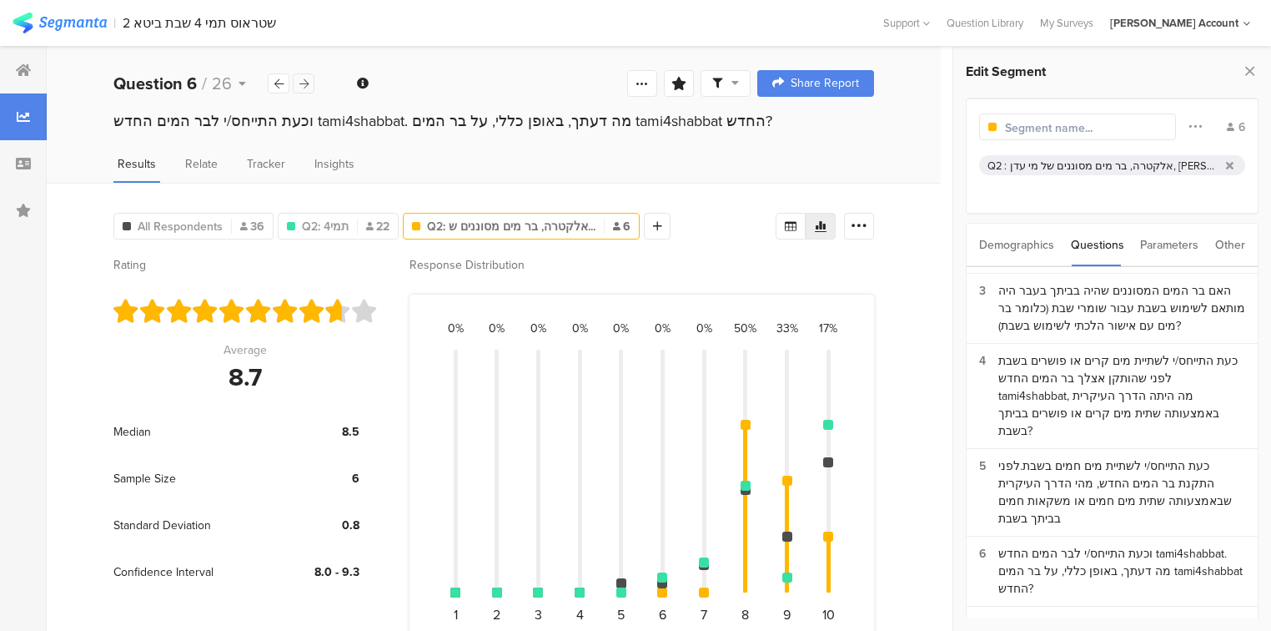
click at [304, 88] on icon at bounding box center [303, 83] width 9 height 11
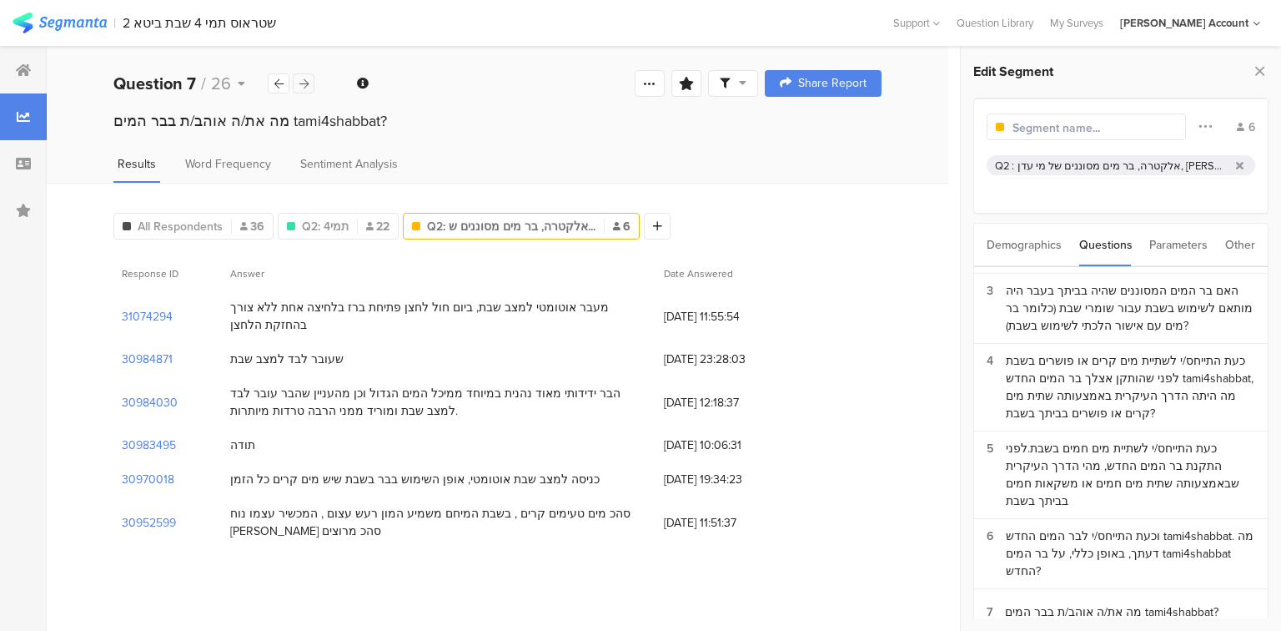
click at [304, 88] on icon at bounding box center [303, 83] width 9 height 11
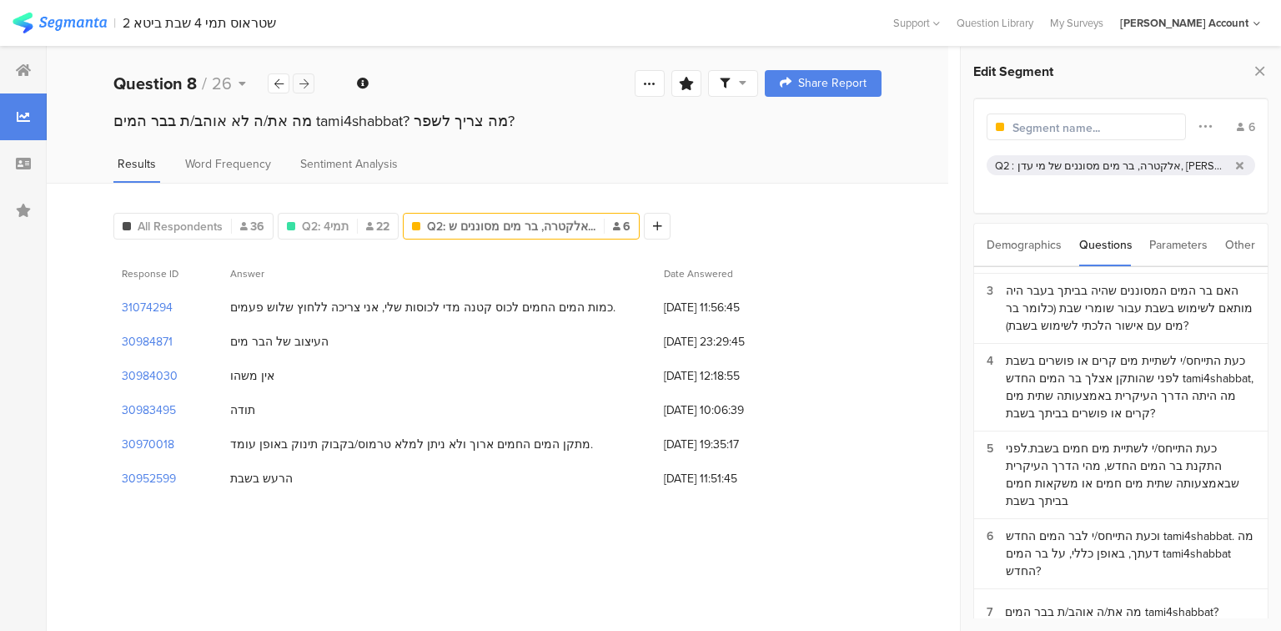
click at [304, 88] on icon at bounding box center [303, 83] width 9 height 11
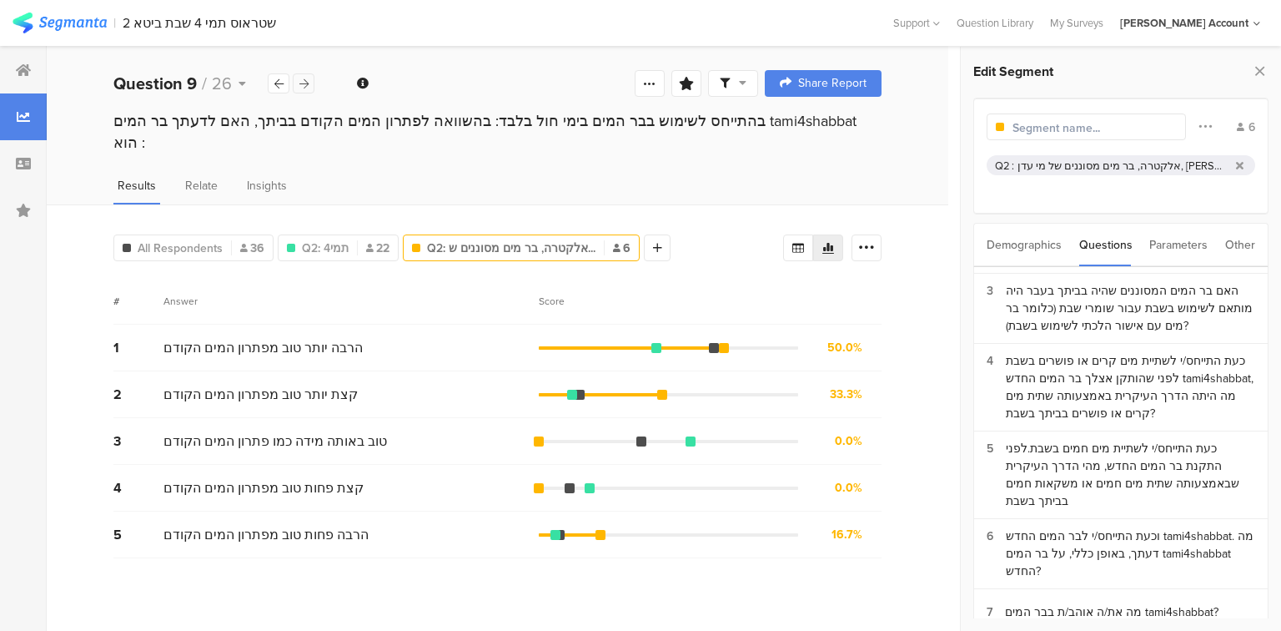
click at [304, 88] on icon at bounding box center [303, 83] width 9 height 11
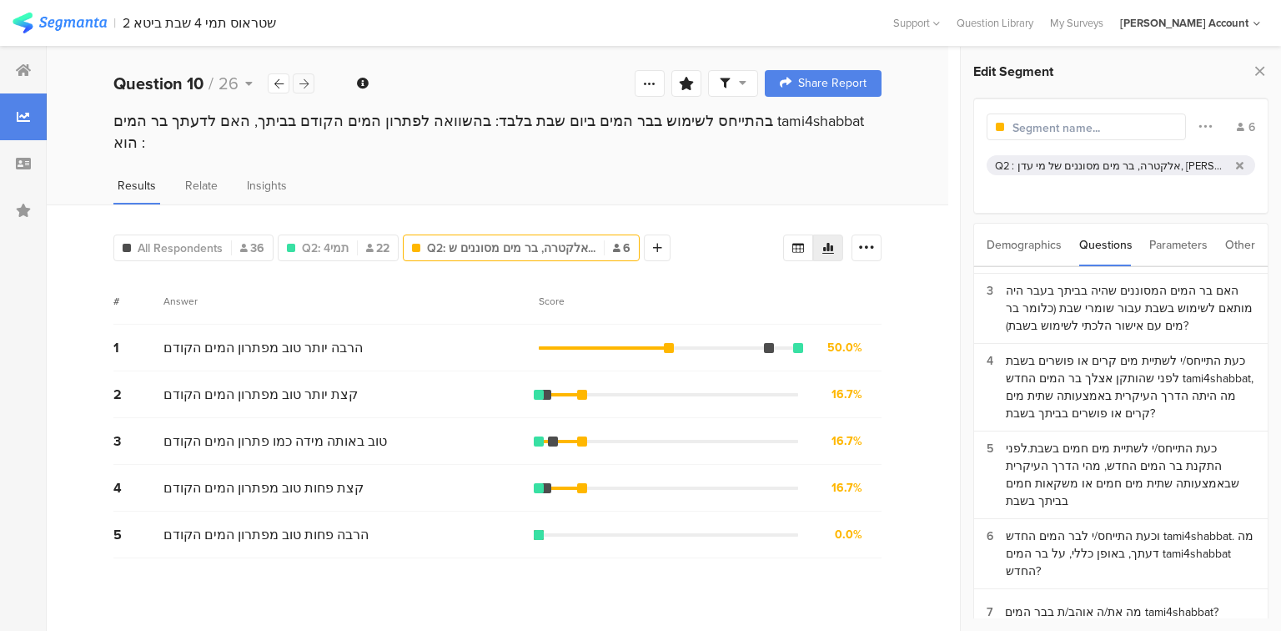
click at [304, 88] on icon at bounding box center [303, 83] width 9 height 11
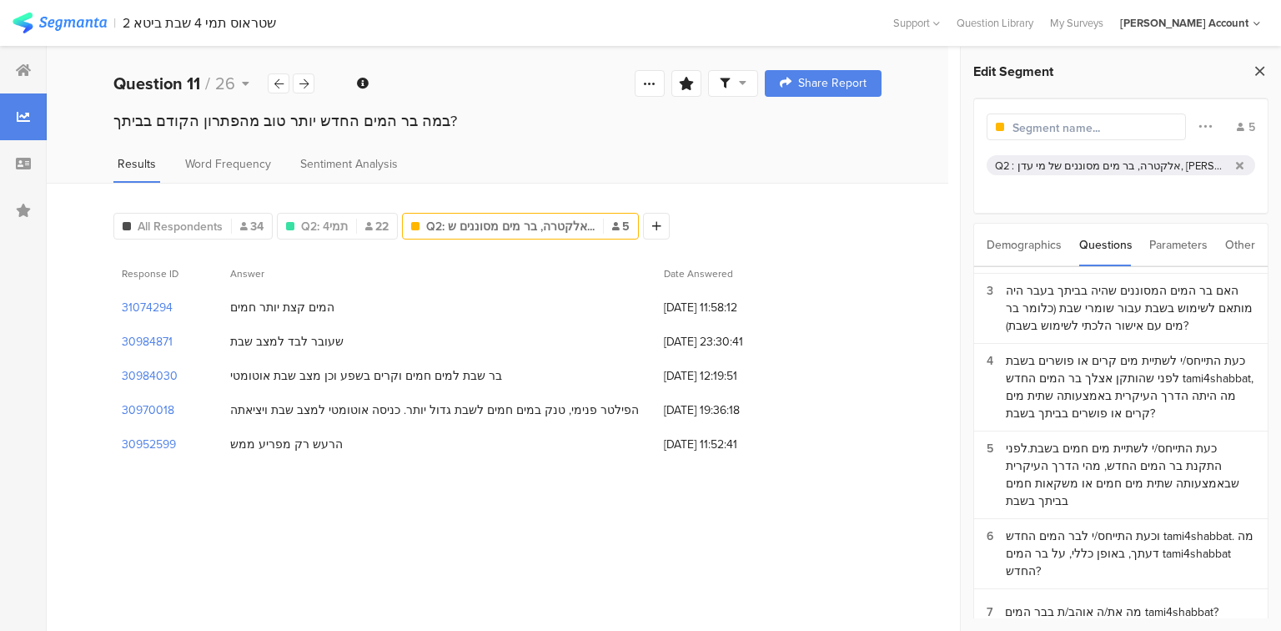
click at [1254, 70] on icon at bounding box center [1260, 70] width 18 height 23
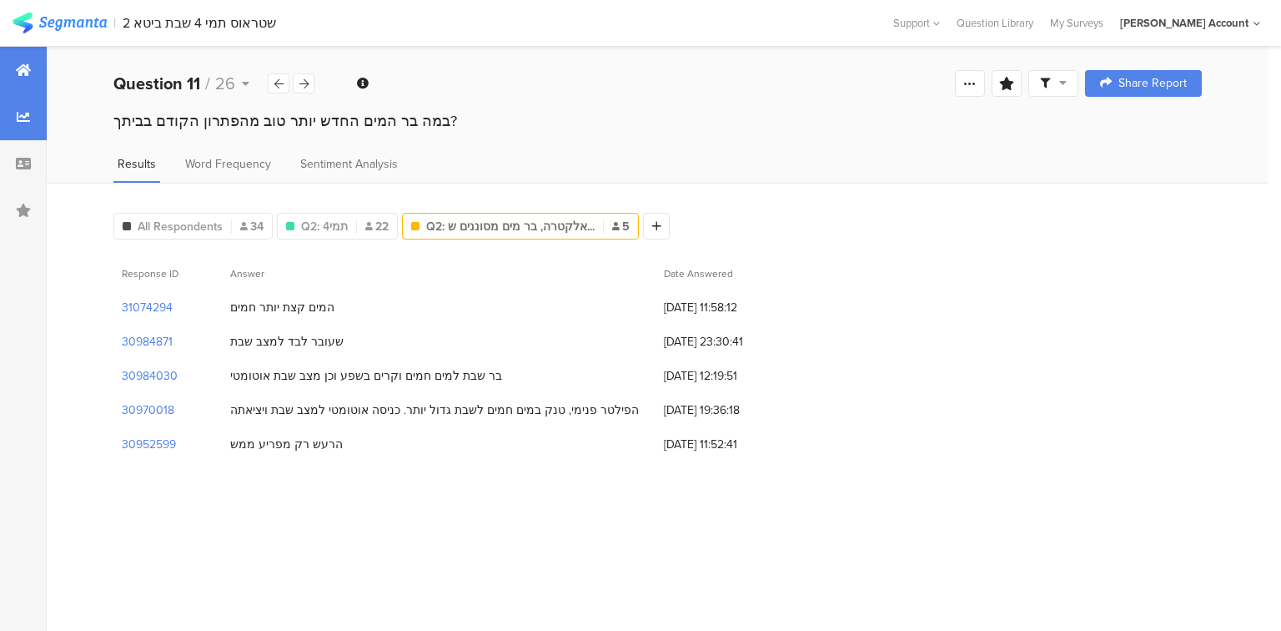
click at [5, 66] on div at bounding box center [23, 70] width 47 height 47
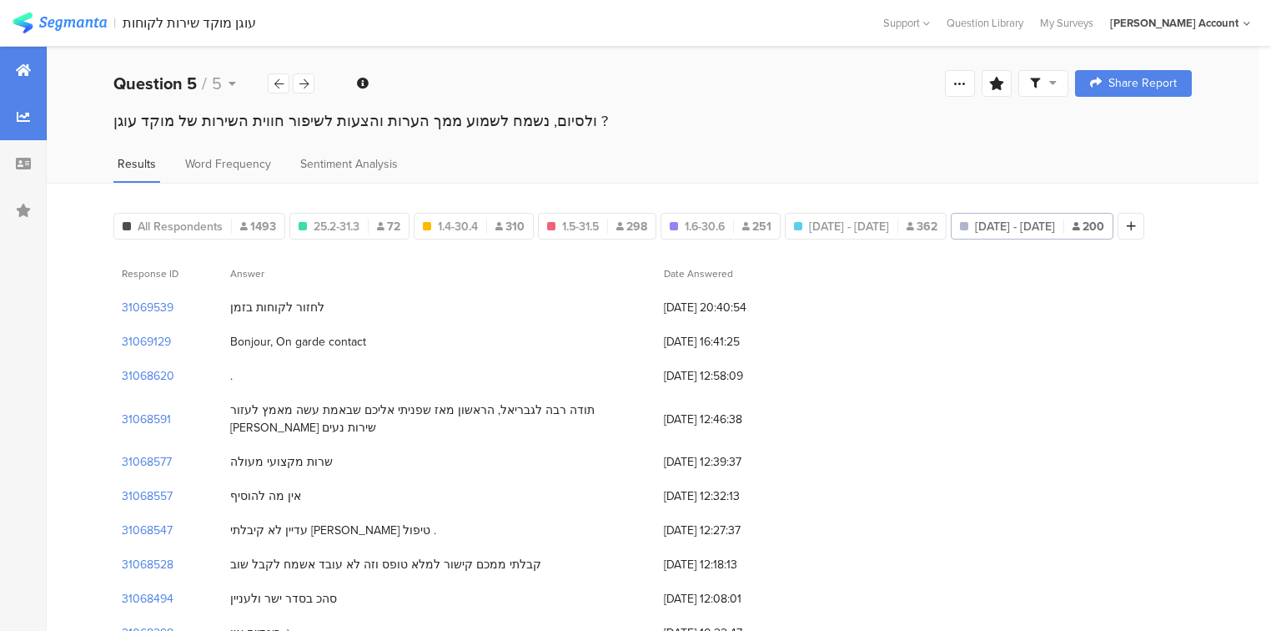
click at [15, 63] on div at bounding box center [23, 70] width 47 height 47
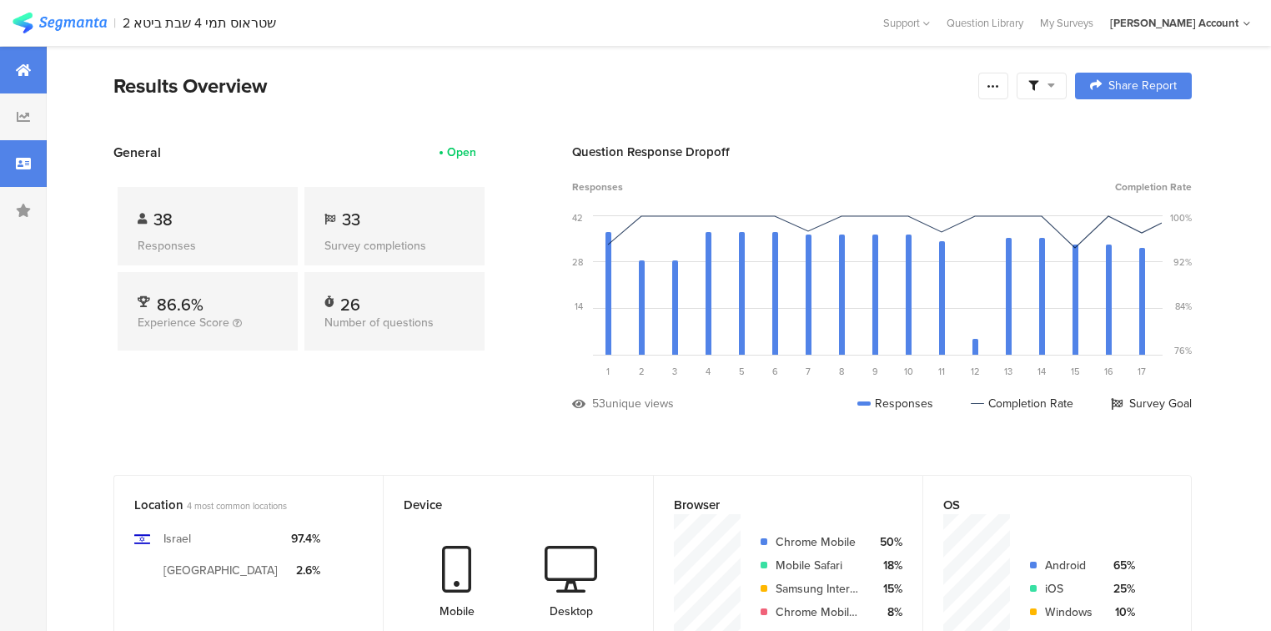
click at [12, 163] on div at bounding box center [23, 163] width 47 height 47
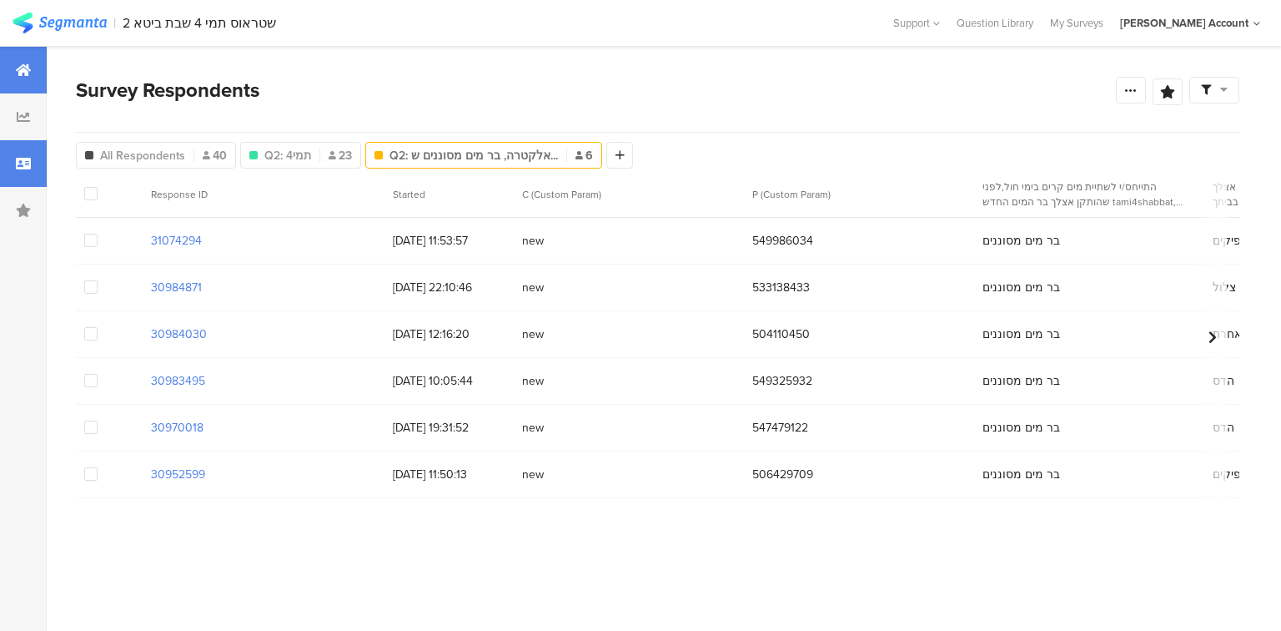
click at [27, 77] on div at bounding box center [23, 70] width 47 height 47
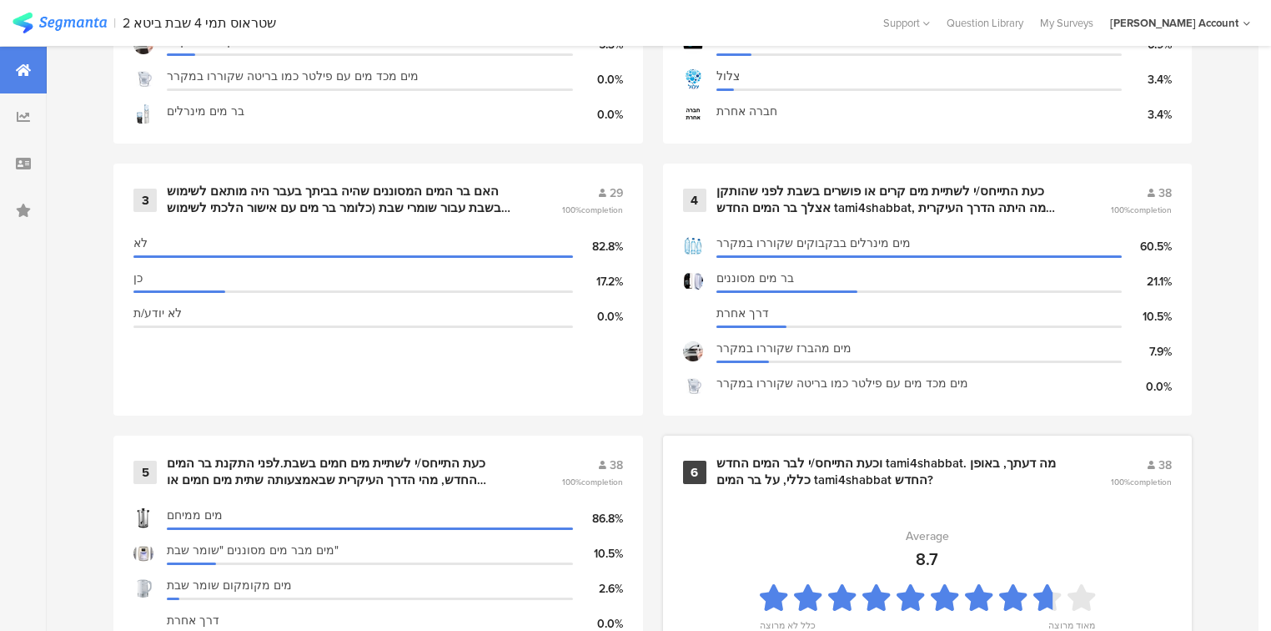
scroll to position [667, 0]
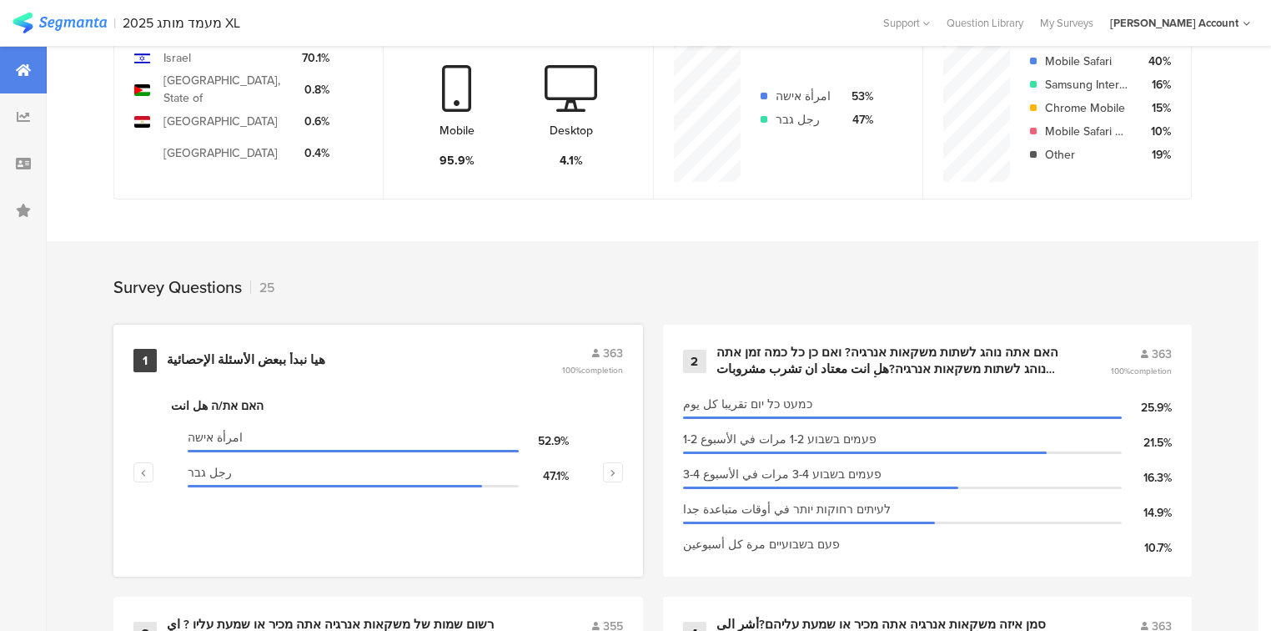
scroll to position [601, 0]
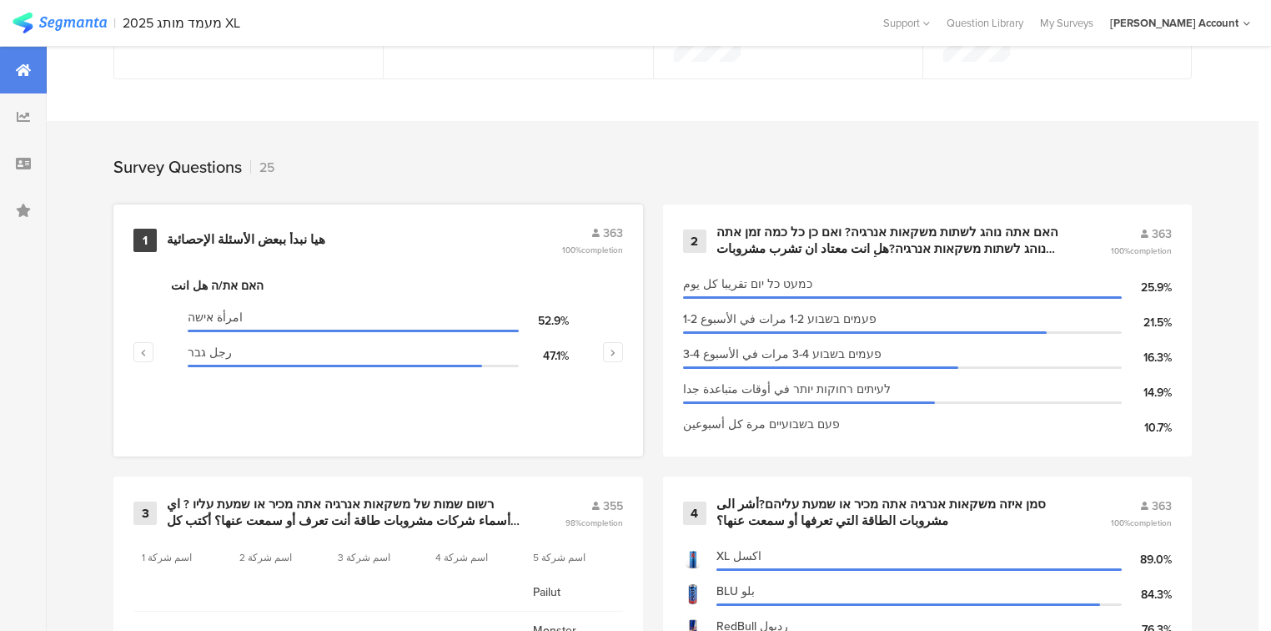
click at [265, 239] on div "هيا نبدأ ببعض الأسئلة الإحصائية" at bounding box center [246, 240] width 158 height 17
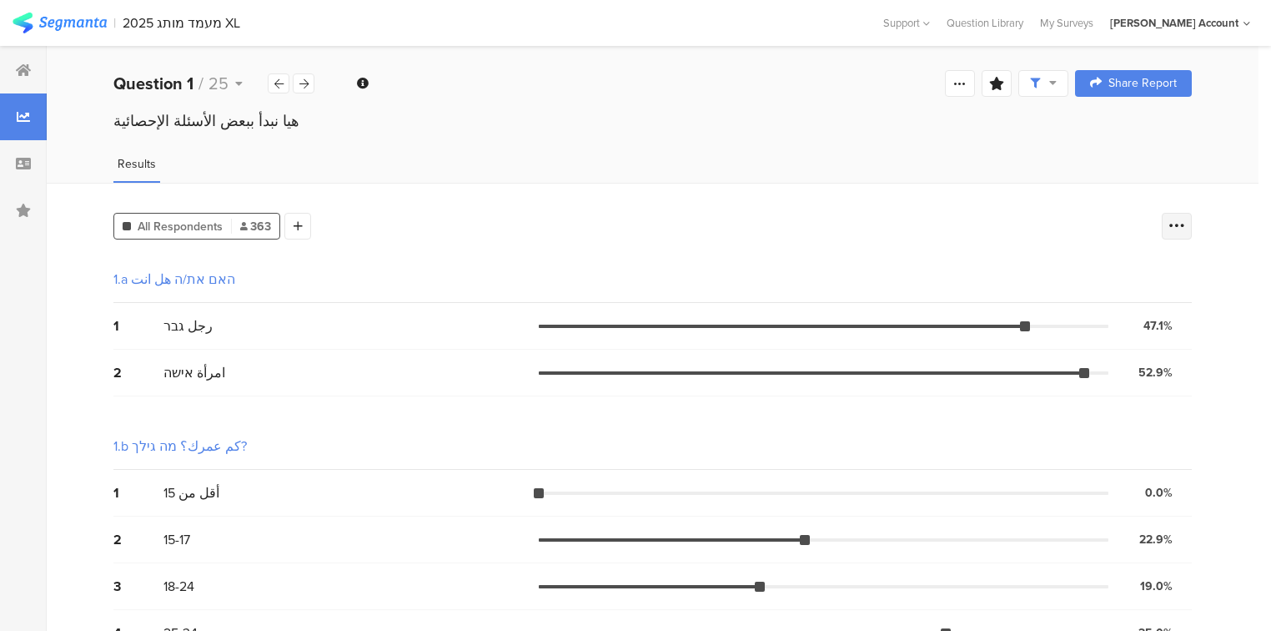
click at [1184, 231] on icon at bounding box center [1177, 226] width 17 height 17
click at [1169, 309] on span at bounding box center [1175, 307] width 25 height 13
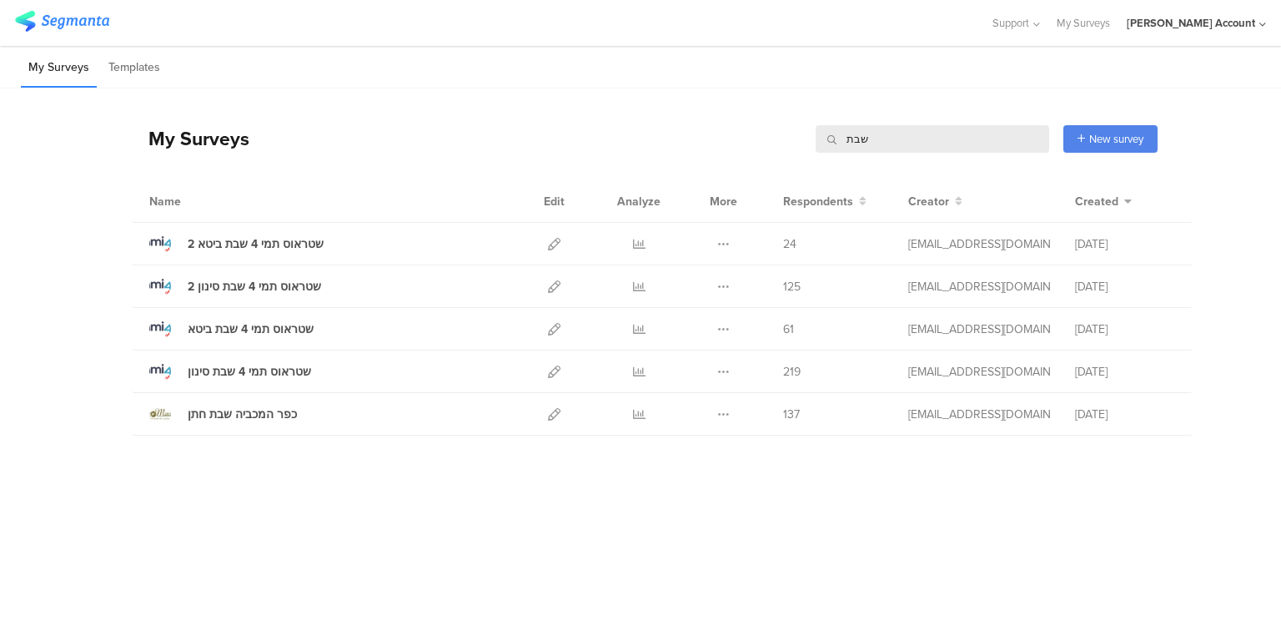
click at [853, 139] on input "שבת" at bounding box center [933, 139] width 234 height 28
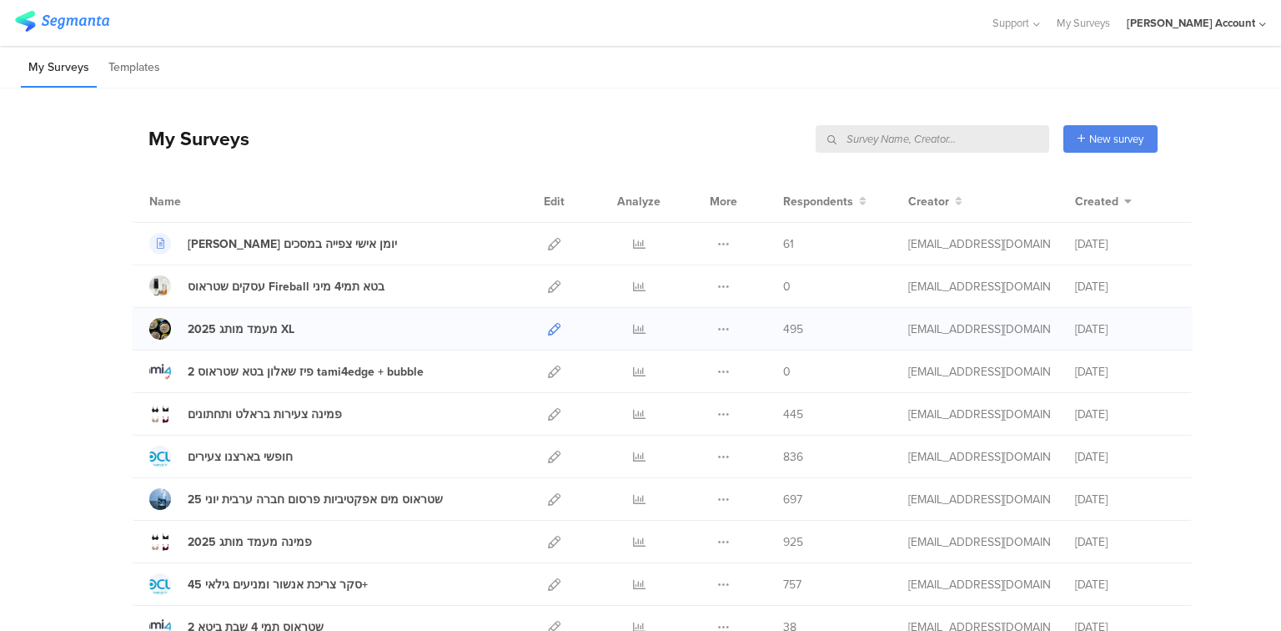
click at [550, 324] on icon at bounding box center [554, 329] width 13 height 13
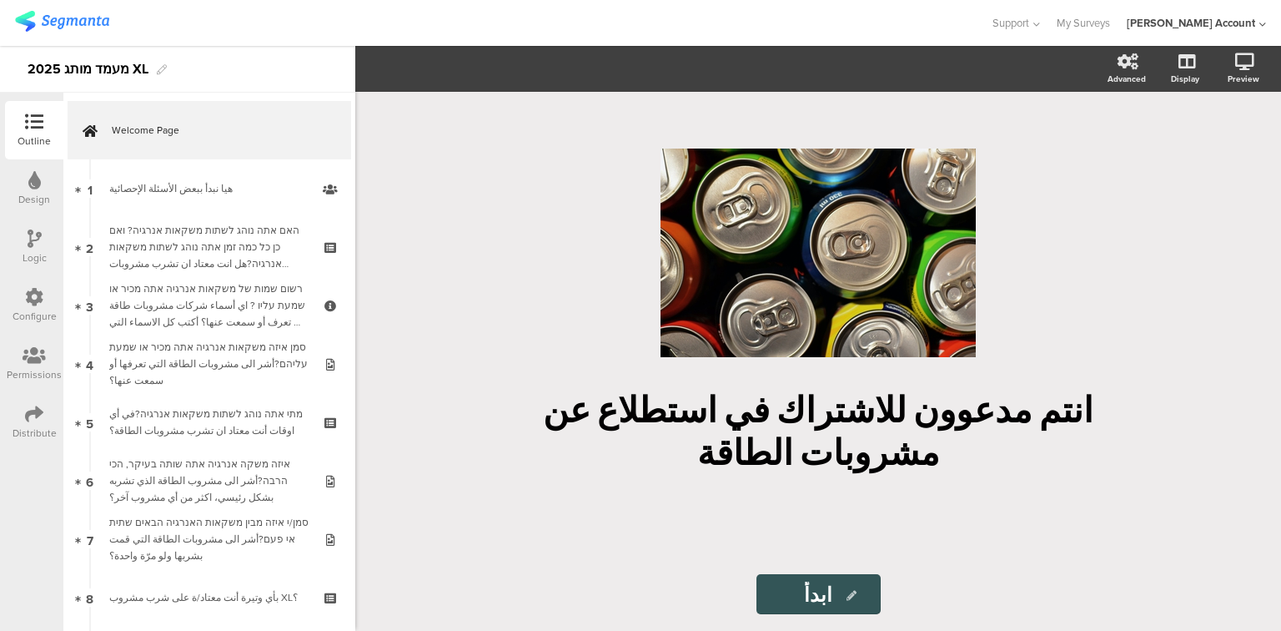
click at [38, 428] on div "Distribute" at bounding box center [35, 432] width 44 height 15
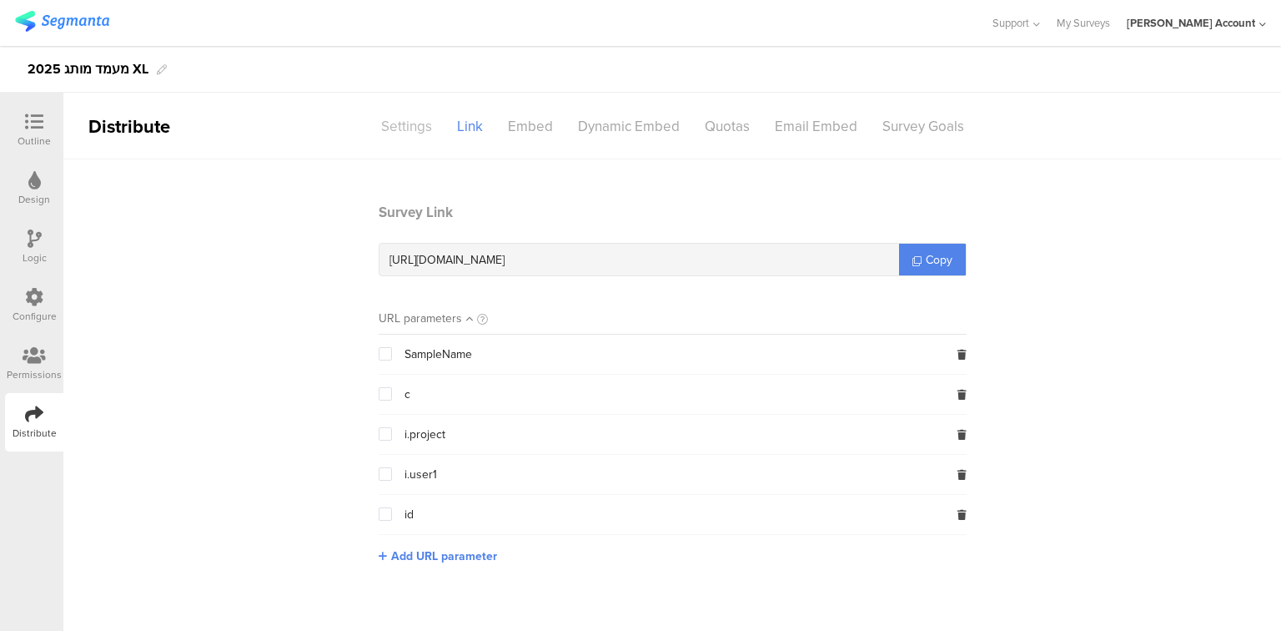
click at [410, 122] on div "Settings" at bounding box center [407, 126] width 76 height 29
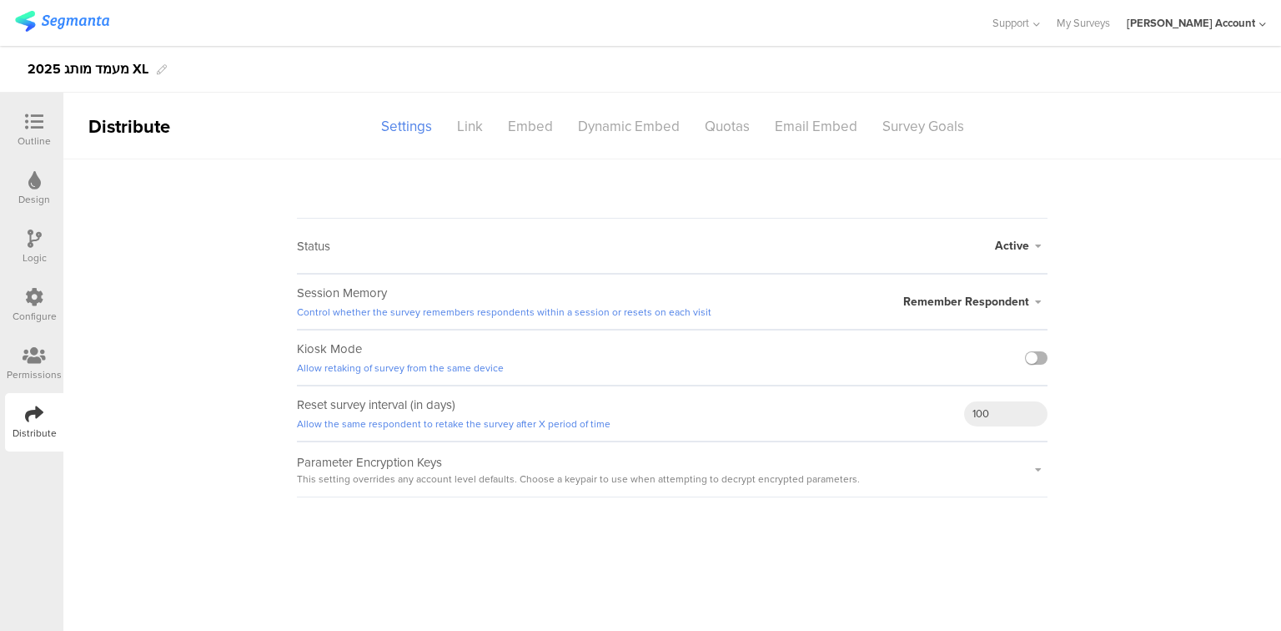
click at [1035, 354] on label at bounding box center [1036, 357] width 23 height 13
click at [0, 0] on input "checkbox" at bounding box center [0, 0] width 0 height 0
click at [44, 128] on div at bounding box center [34, 123] width 33 height 21
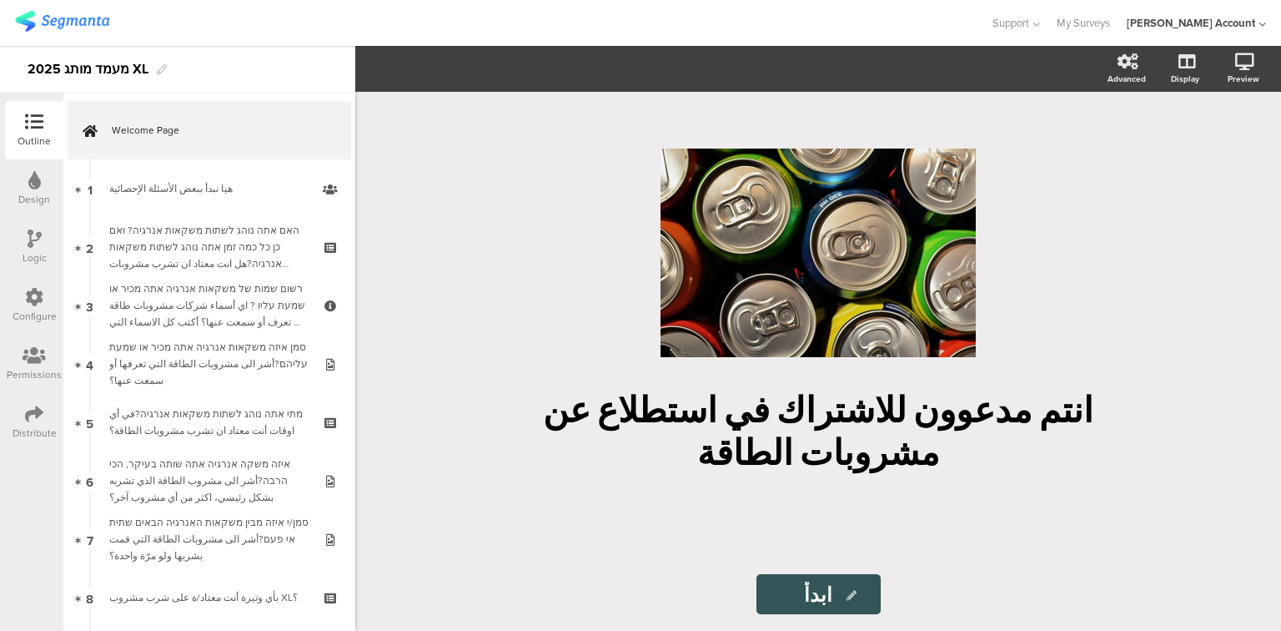
click at [23, 420] on div "Distribute" at bounding box center [34, 422] width 58 height 58
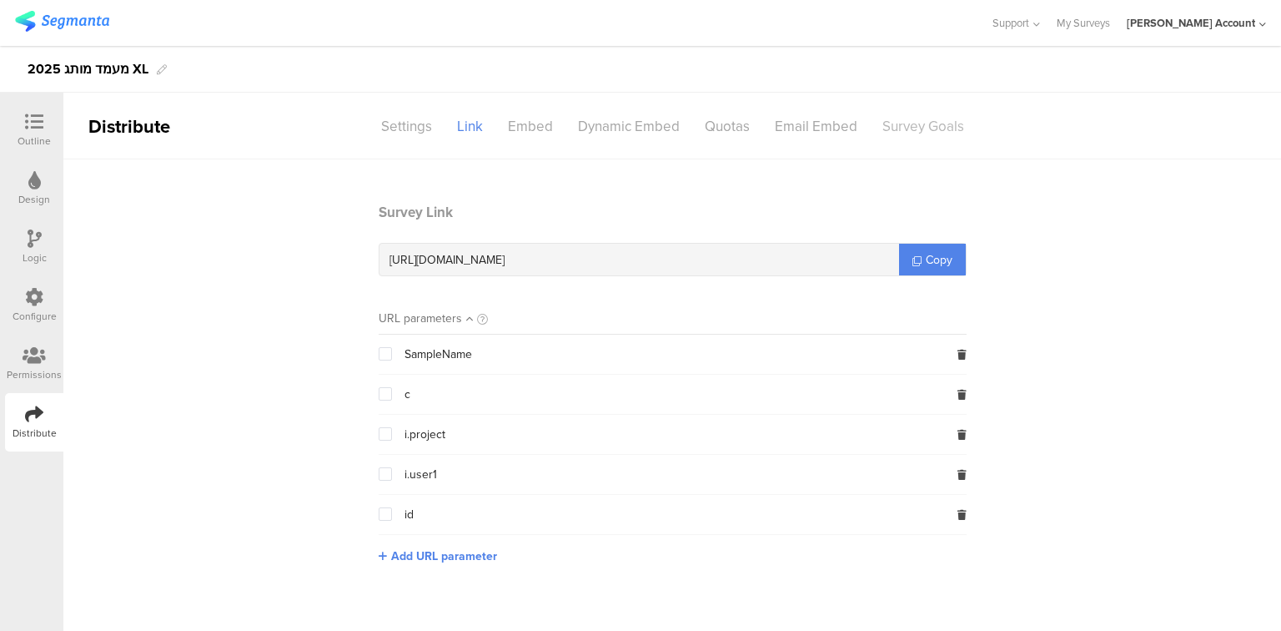
click at [920, 128] on div "Survey Goals" at bounding box center [923, 126] width 107 height 29
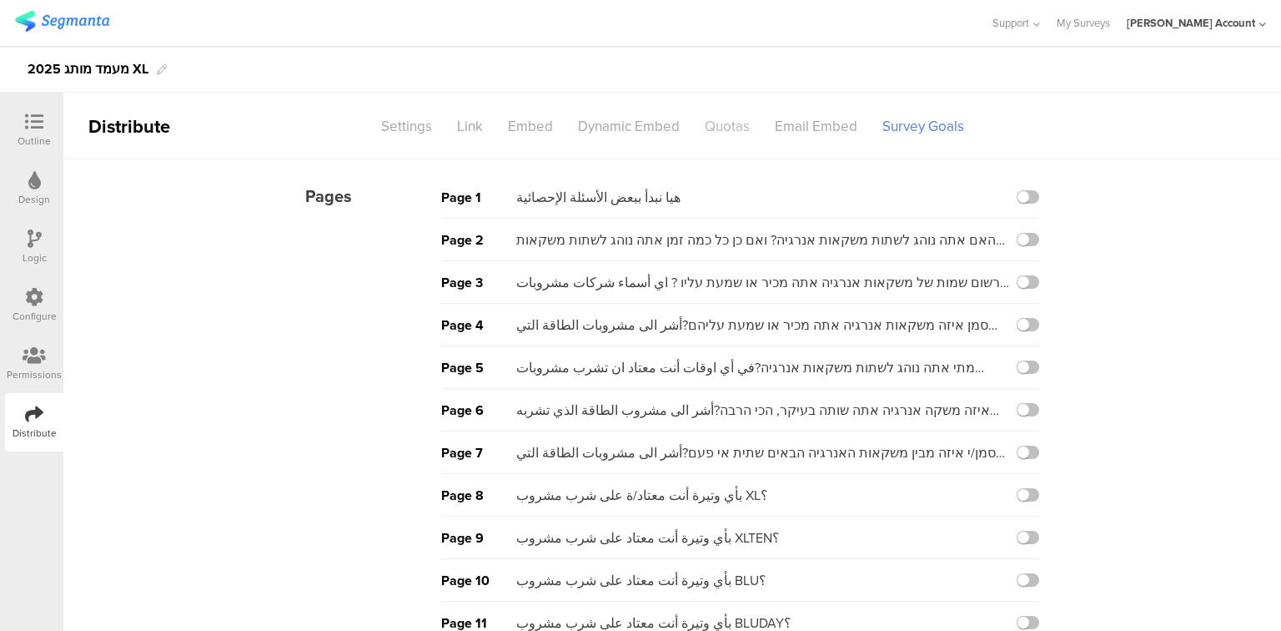
click at [709, 123] on div "Quotas" at bounding box center [727, 126] width 70 height 29
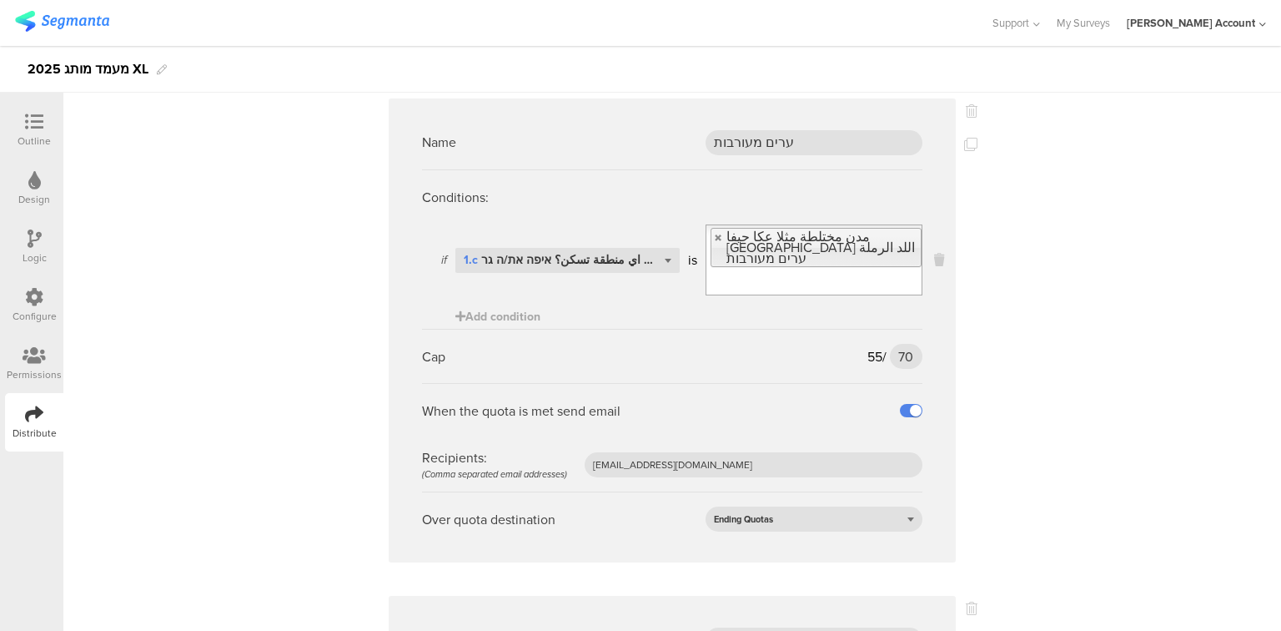
scroll to position [2936, 0]
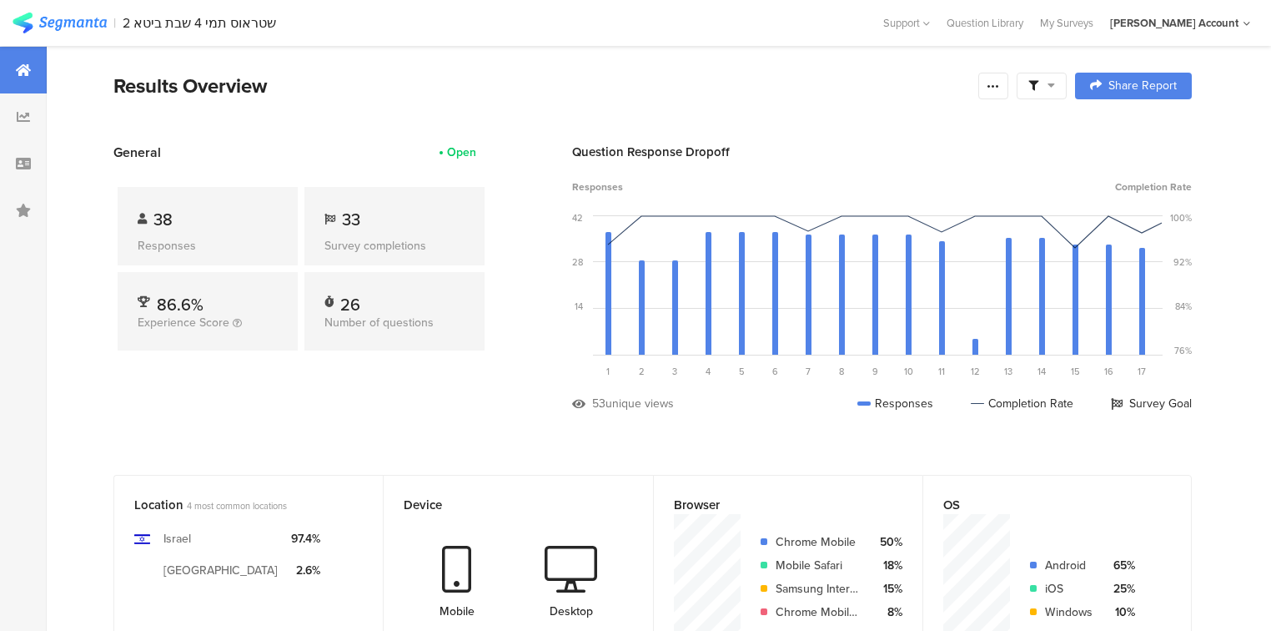
scroll to position [667, 0]
